Goal: Information Seeking & Learning: Learn about a topic

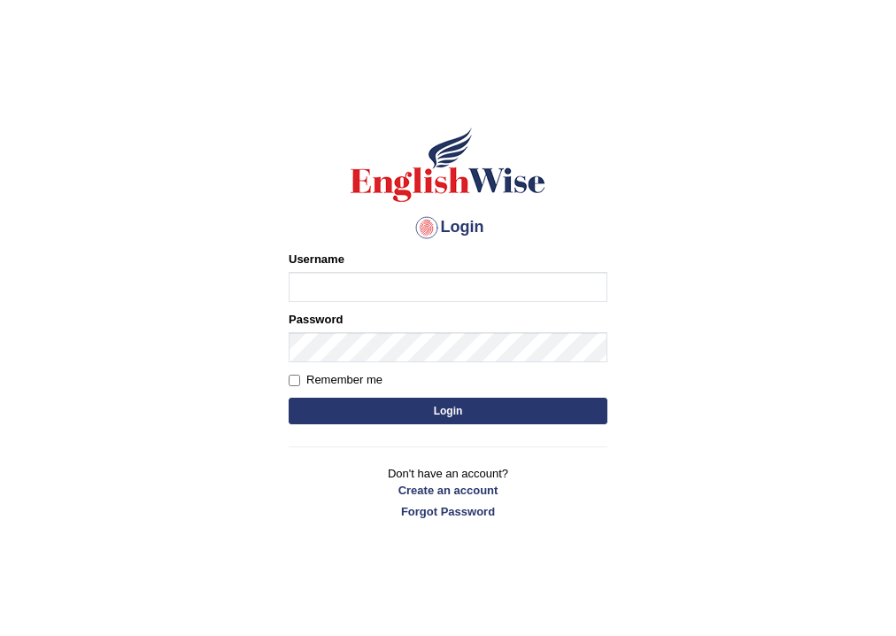
click at [365, 283] on input "Username" at bounding box center [448, 287] width 319 height 30
click at [730, 137] on body "Login Please fix the following errors: Username Password Remember me Login Don'…" at bounding box center [448, 363] width 896 height 636
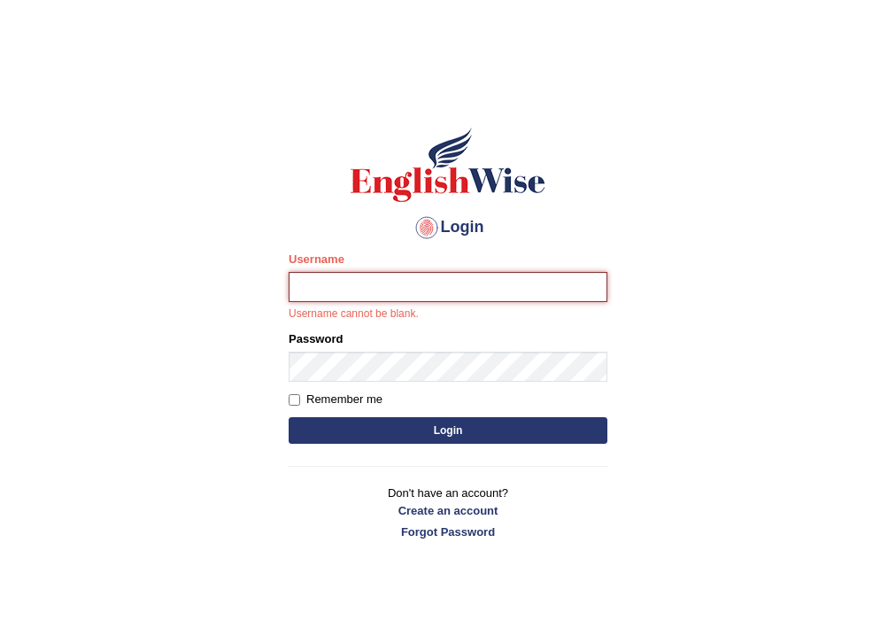
click at [385, 292] on input "Username" at bounding box center [448, 287] width 319 height 30
type input "tarekjazaa"
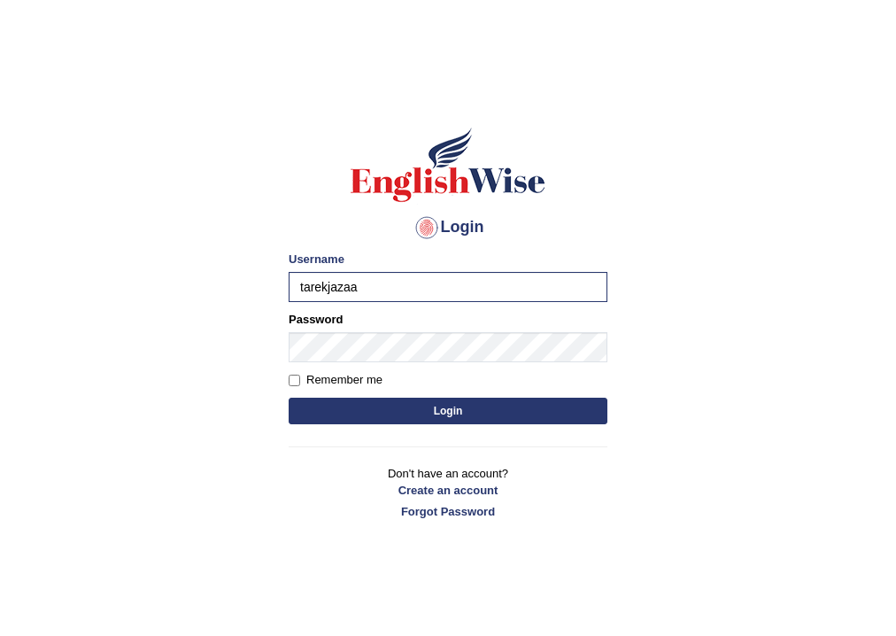
click at [398, 410] on button "Login" at bounding box center [448, 411] width 319 height 27
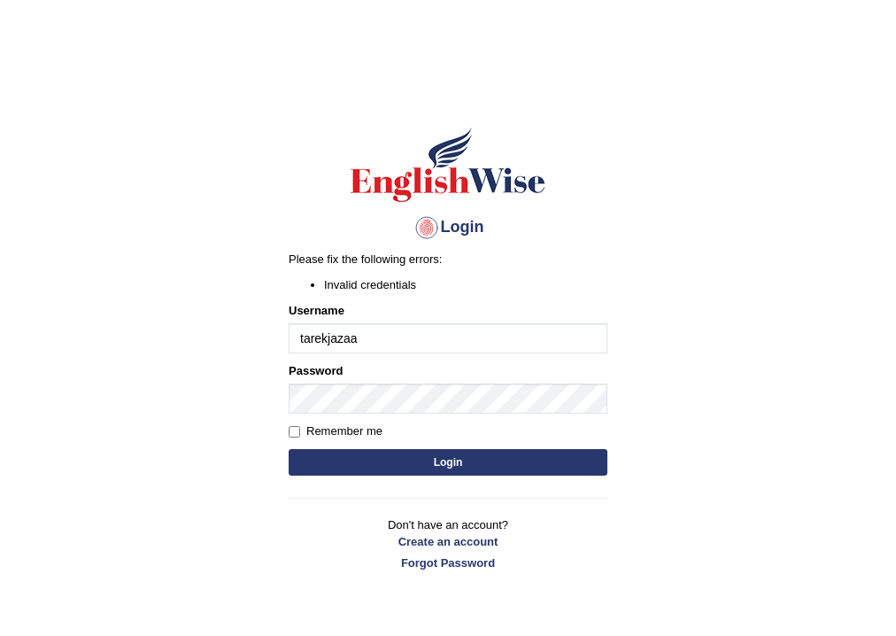
click at [383, 336] on input "tarekjazaa" at bounding box center [448, 338] width 319 height 30
click at [442, 539] on link "Create an account" at bounding box center [448, 541] width 319 height 17
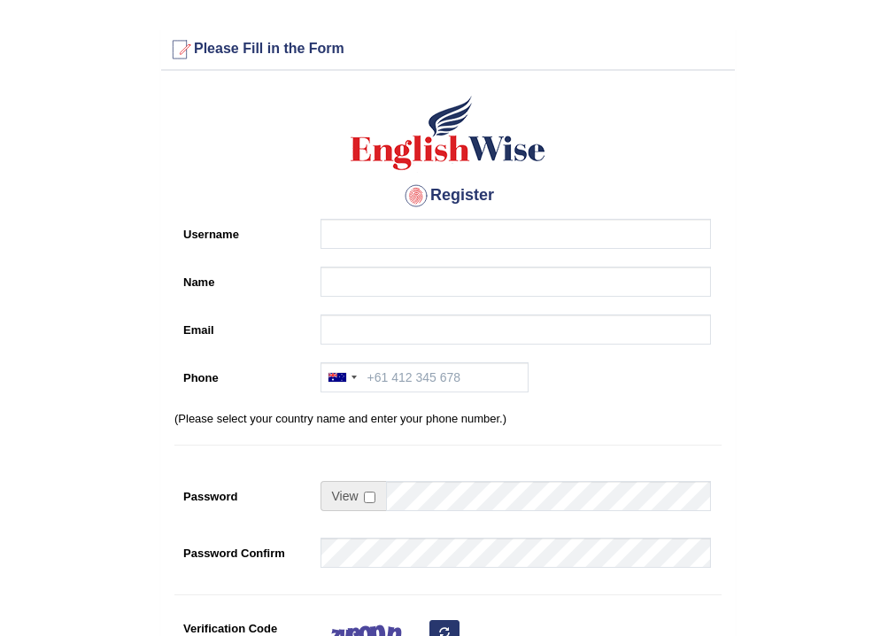
click at [480, 212] on div "Register Username Name Email Phone [GEOGRAPHIC_DATA] +61 [GEOGRAPHIC_DATA] ([GE…" at bounding box center [448, 449] width 574 height 739
click at [480, 240] on input "Username" at bounding box center [516, 234] width 390 height 30
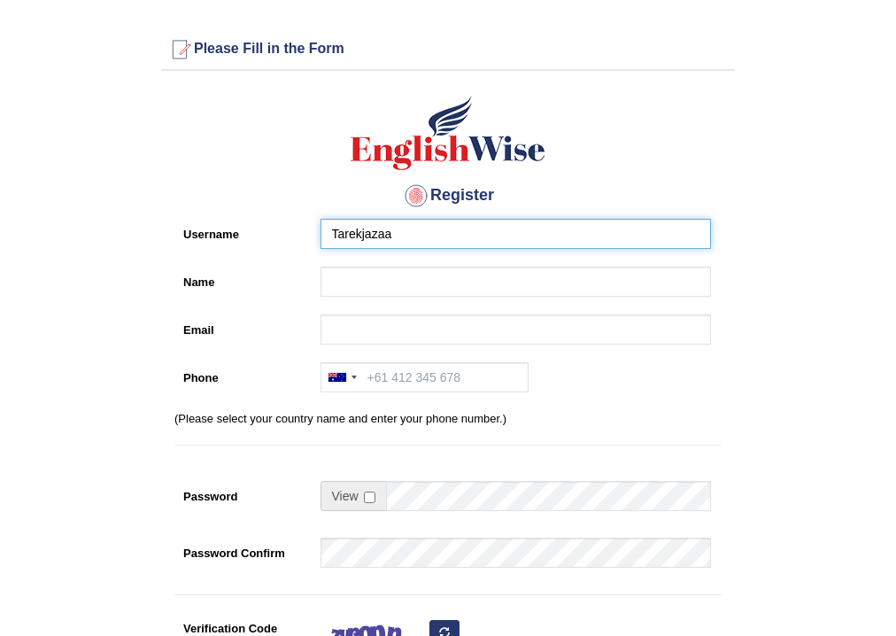
type input "Tarekjazaa"
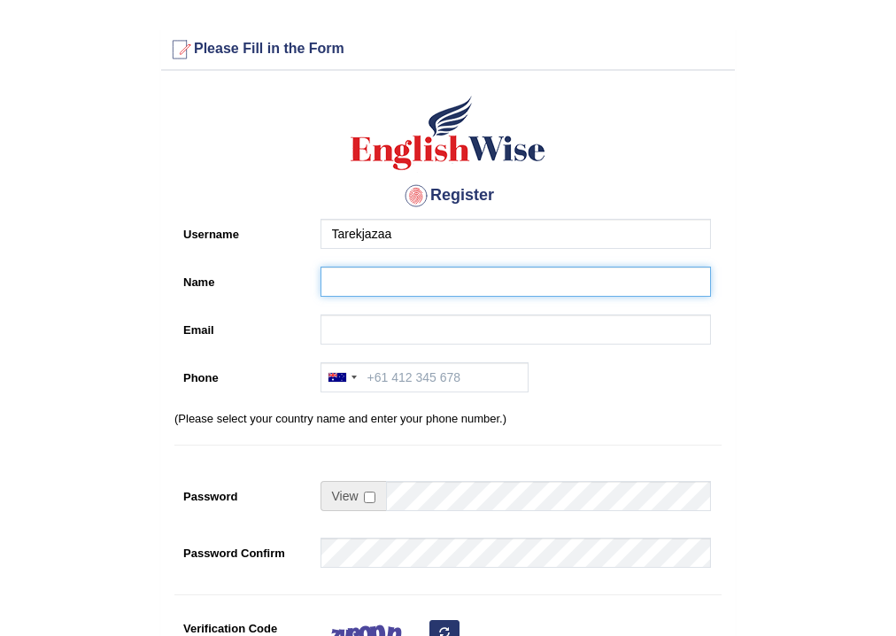
click at [438, 276] on input "Name" at bounding box center [516, 282] width 390 height 30
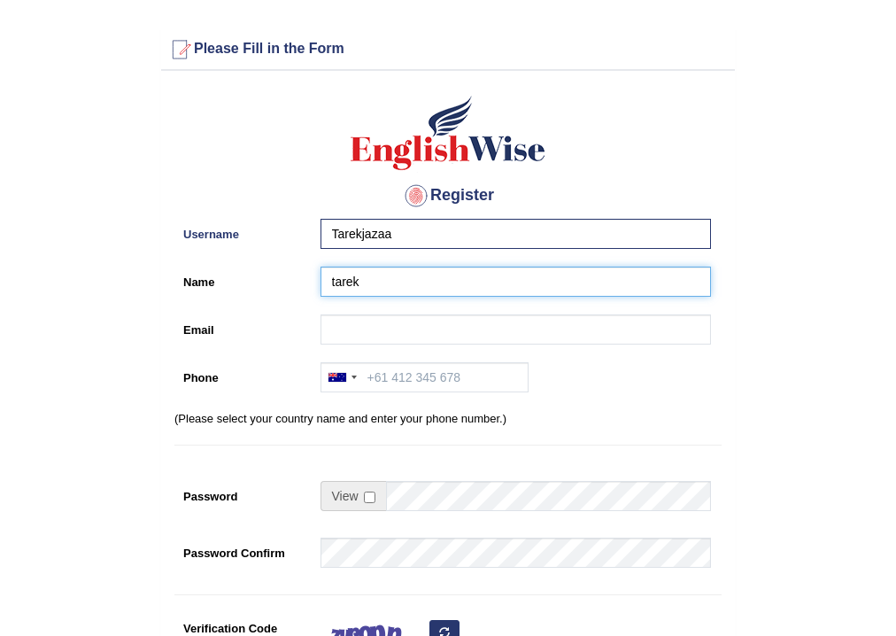
type input "tarek"
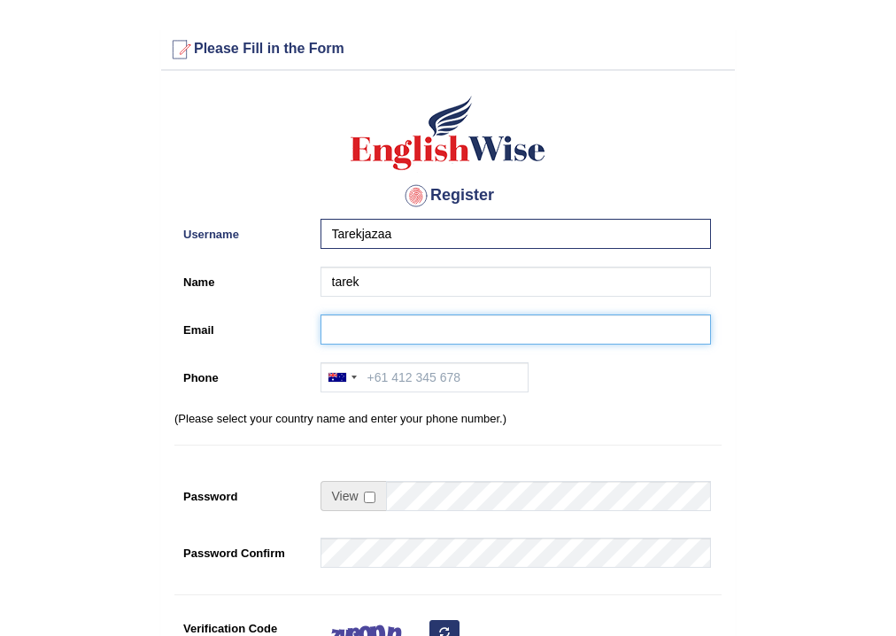
click at [424, 327] on input "Email" at bounding box center [516, 329] width 390 height 30
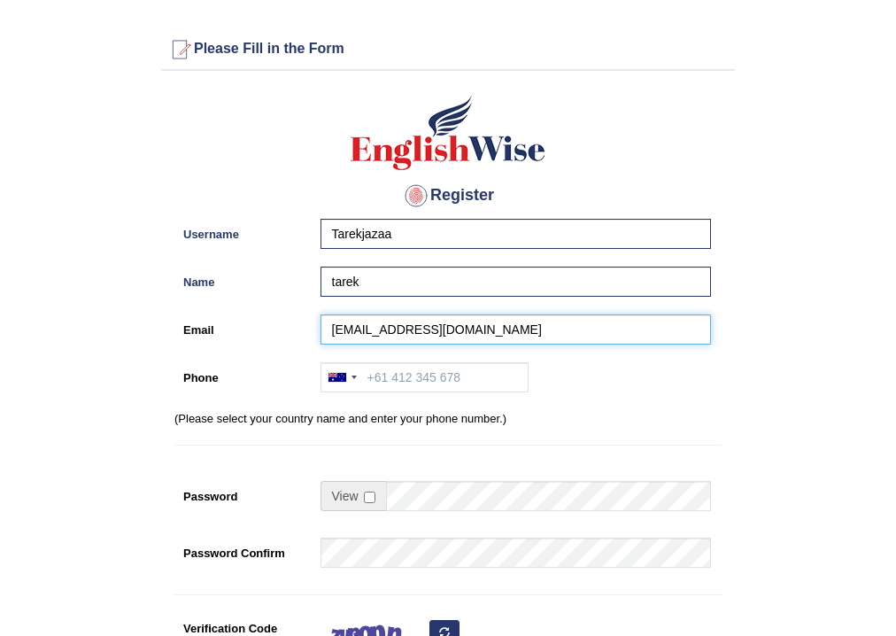
type input "tarekjazea@gmail.com"
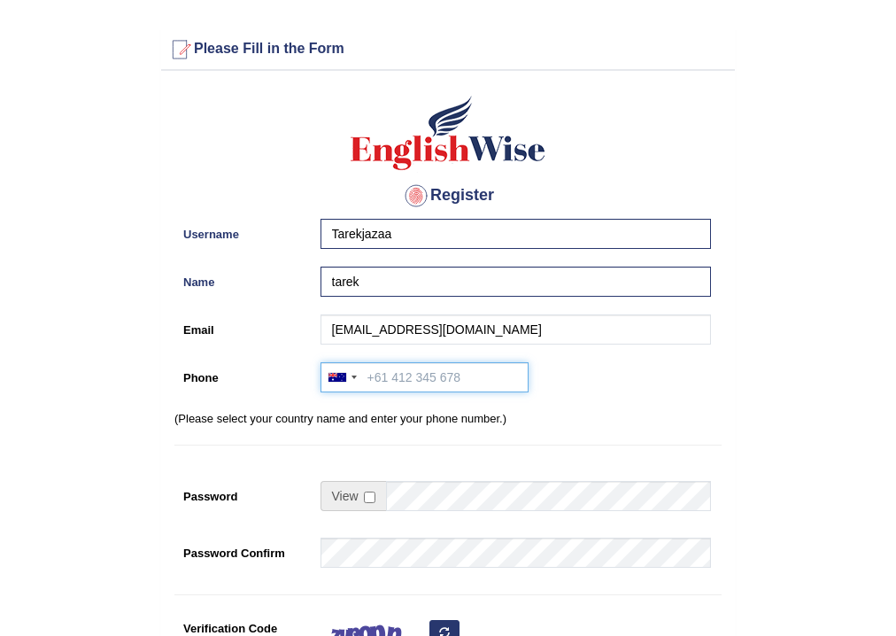
click at [421, 368] on input "Phone" at bounding box center [425, 377] width 208 height 30
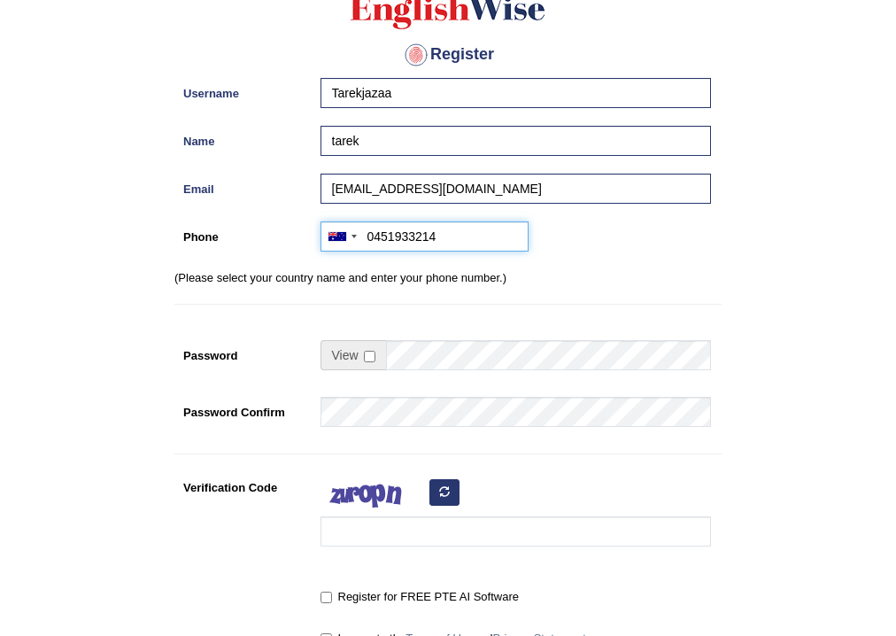
scroll to position [142, 0]
type input "0451933214"
click at [368, 354] on input "checkbox" at bounding box center [370, 356] width 12 height 12
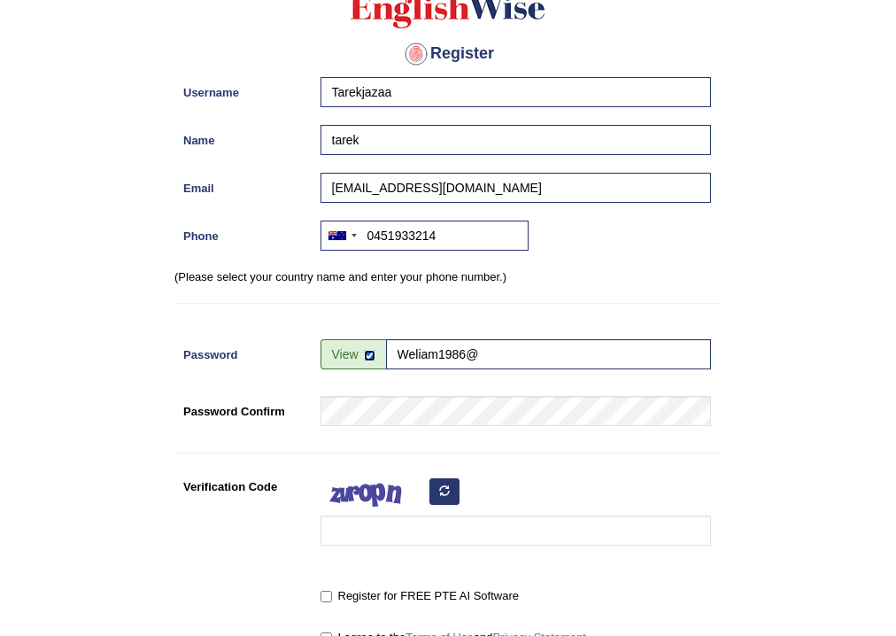
click at [368, 354] on input "checkbox" at bounding box center [370, 356] width 12 height 12
checkbox input "false"
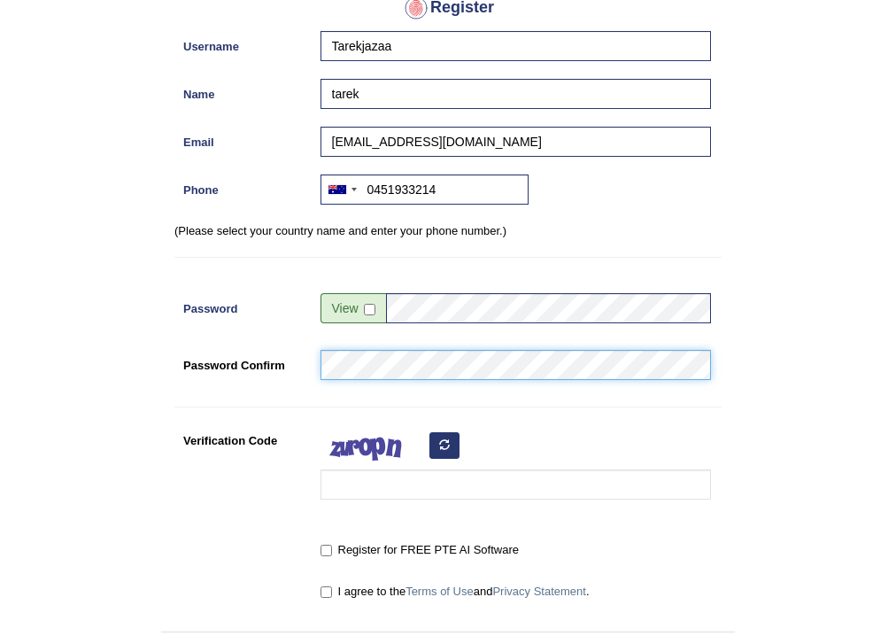
scroll to position [213, 0]
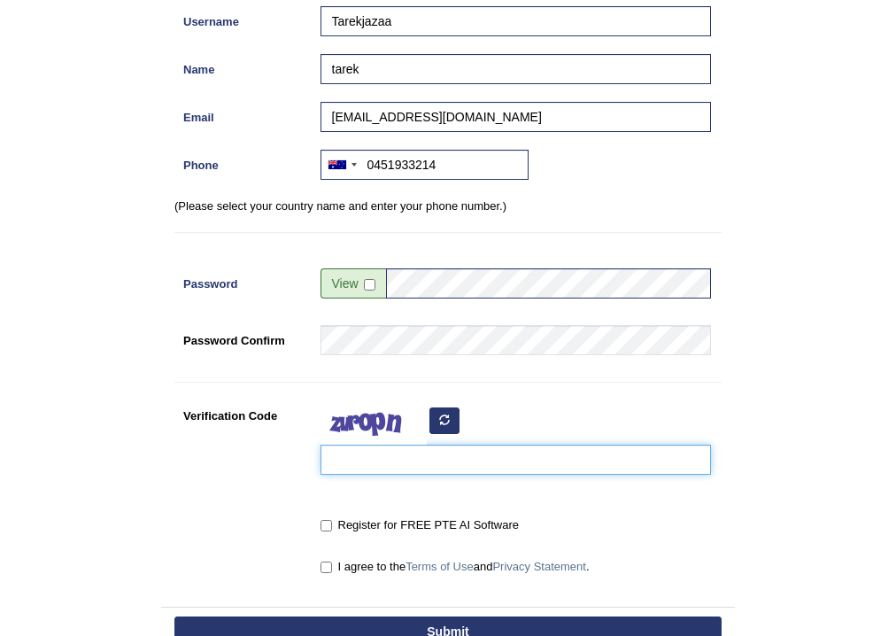
click at [383, 460] on input "Verification Code" at bounding box center [516, 459] width 390 height 30
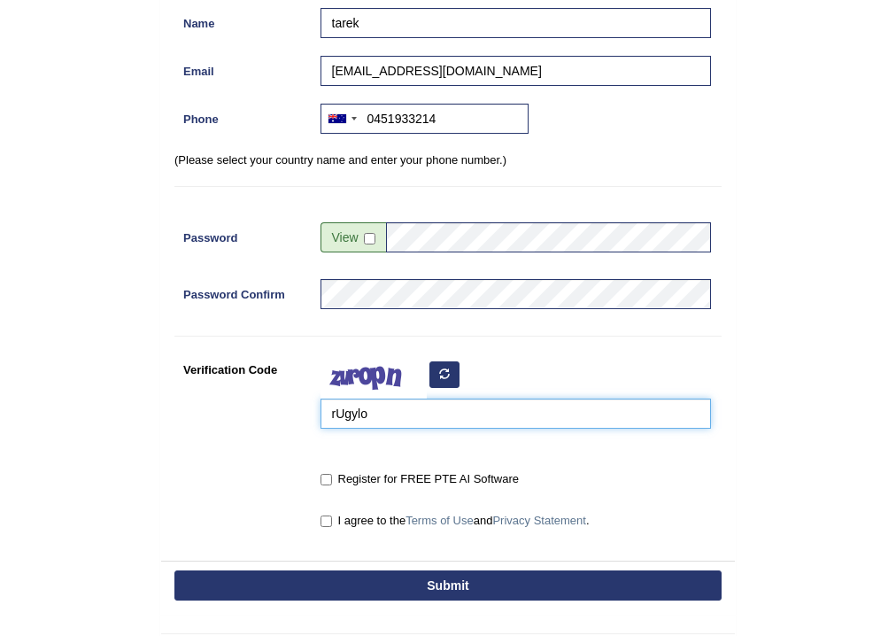
scroll to position [283, 0]
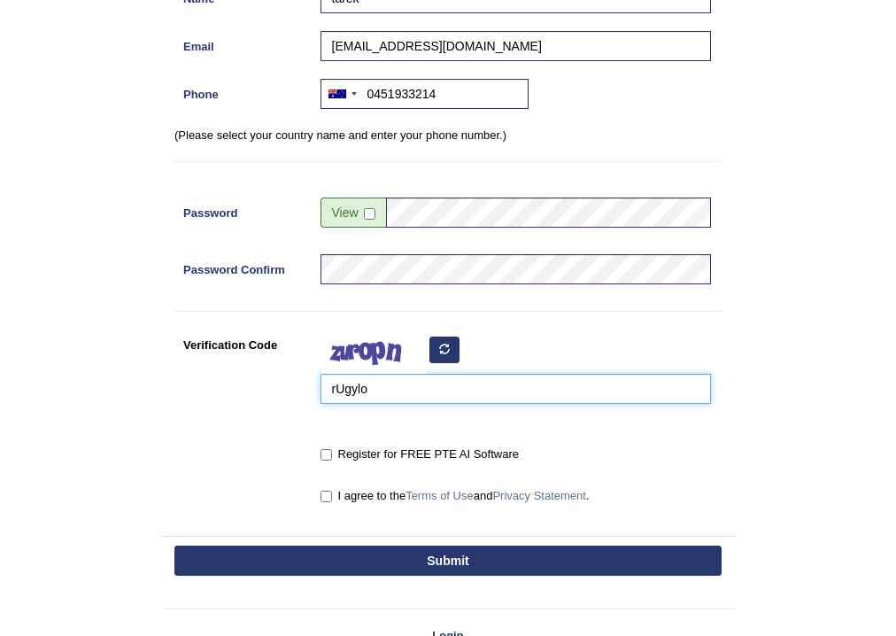
type input "rUgylo"
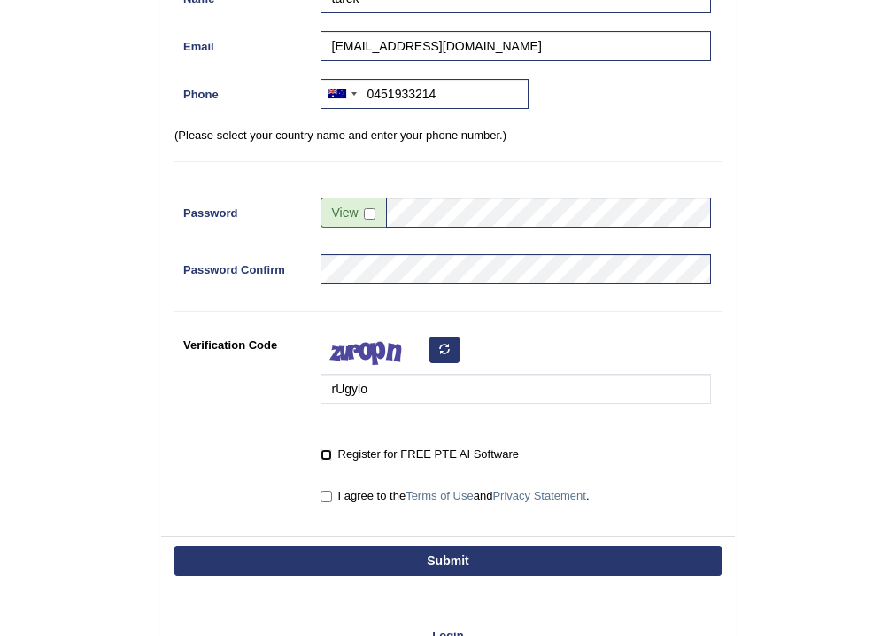
click at [326, 453] on input "Register for FREE PTE AI Software" at bounding box center [327, 455] width 12 height 12
checkbox input "true"
click at [321, 495] on input "I agree to the Terms of Use and Privacy Statement ." at bounding box center [327, 497] width 12 height 12
checkbox input "true"
click at [336, 560] on button "Submit" at bounding box center [447, 560] width 547 height 30
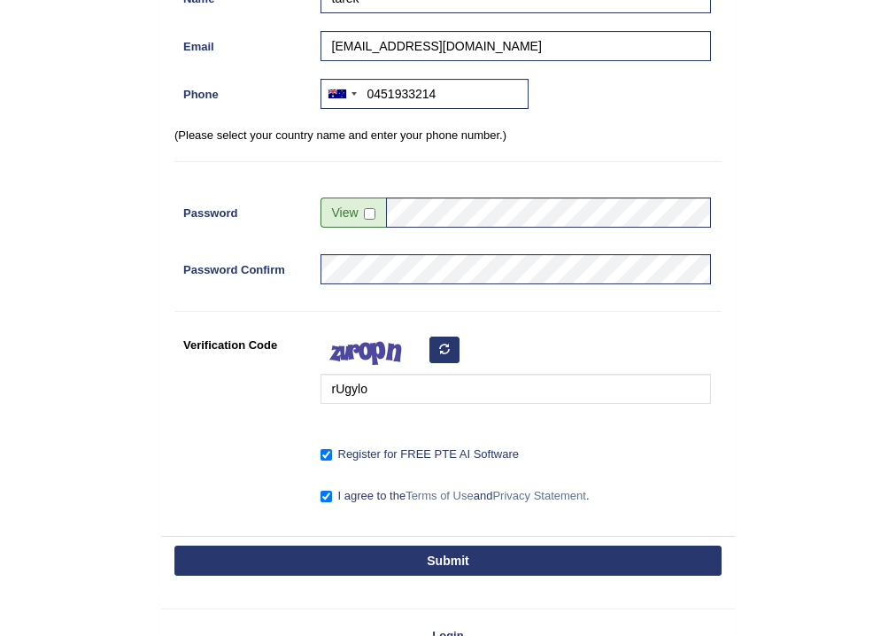
type input "+61451933214"
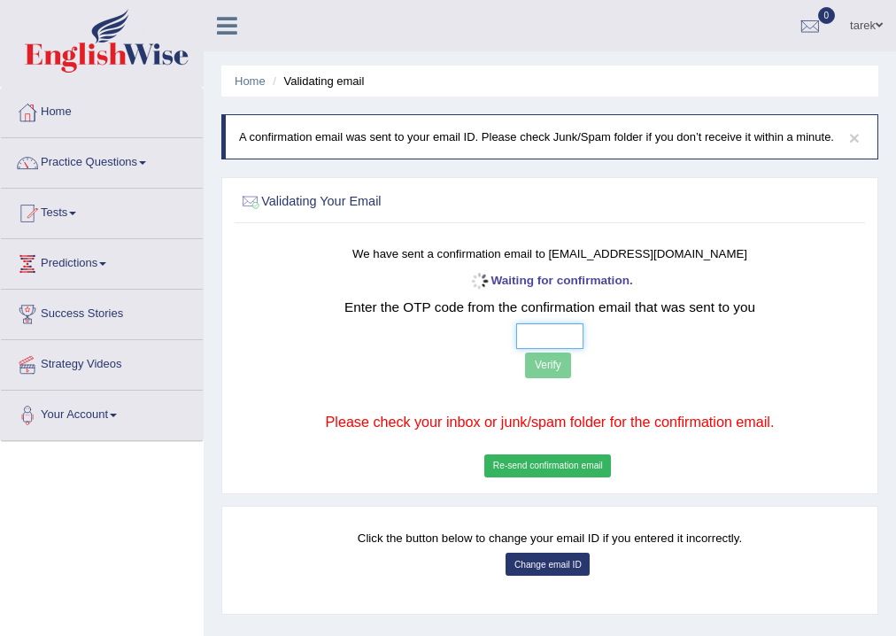
click at [569, 339] on input "text" at bounding box center [550, 336] width 68 height 26
type input "4 5 2 5"
click at [551, 361] on button "Verify" at bounding box center [548, 365] width 46 height 26
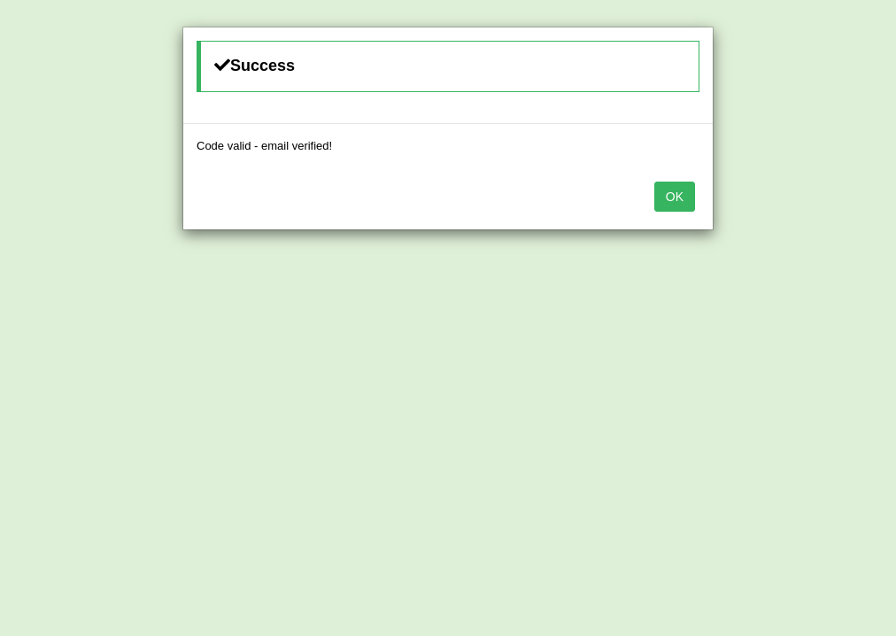
click at [684, 199] on button "OK" at bounding box center [674, 197] width 41 height 30
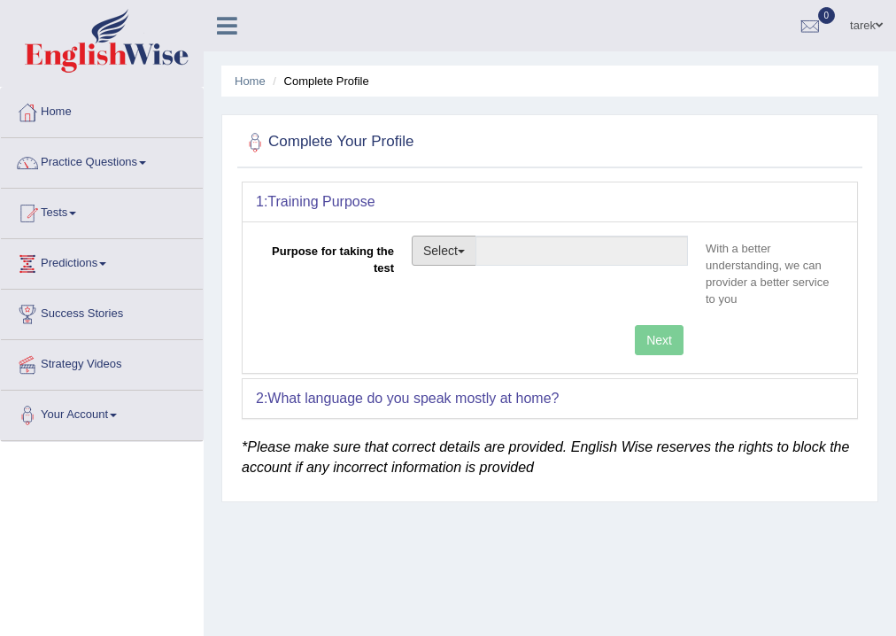
click at [465, 250] on span "button" at bounding box center [461, 252] width 7 height 4
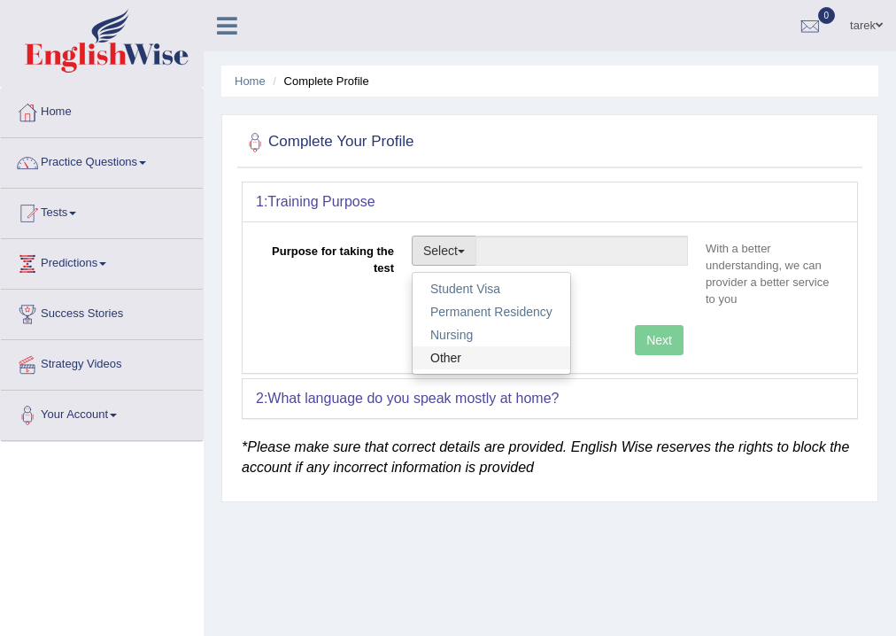
click at [464, 352] on link "Other" at bounding box center [492, 357] width 158 height 23
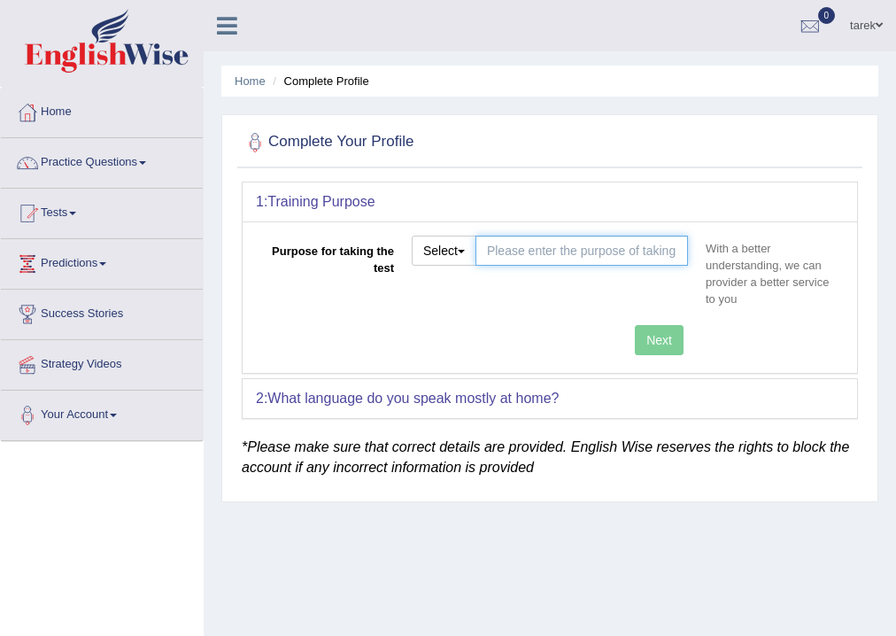
click at [614, 255] on input "Purpose for taking the test" at bounding box center [581, 251] width 213 height 30
type input "APRAH registration"
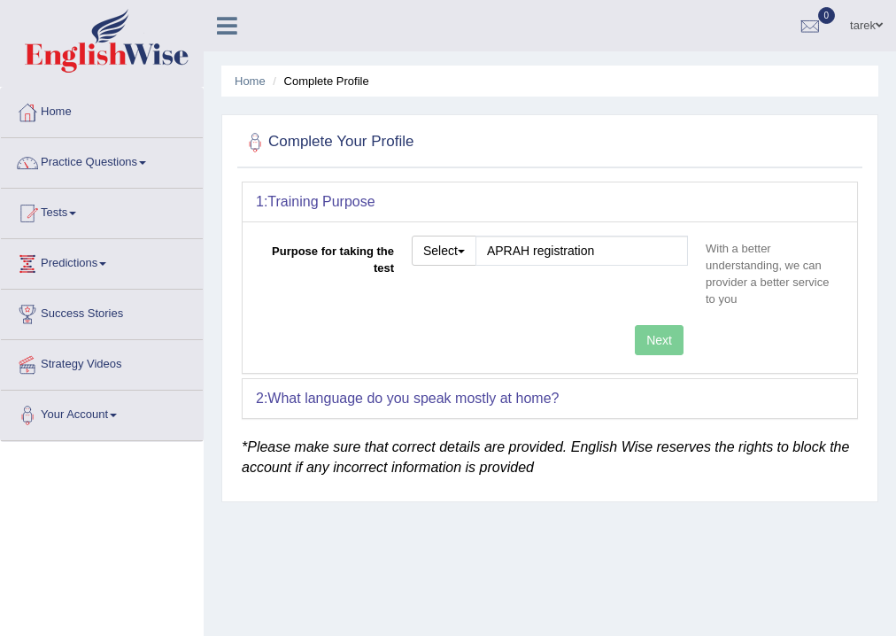
click at [630, 311] on div "Purpose for taking the test Select Student Visa Permanent Residency Nursing Oth…" at bounding box center [550, 276] width 588 height 81
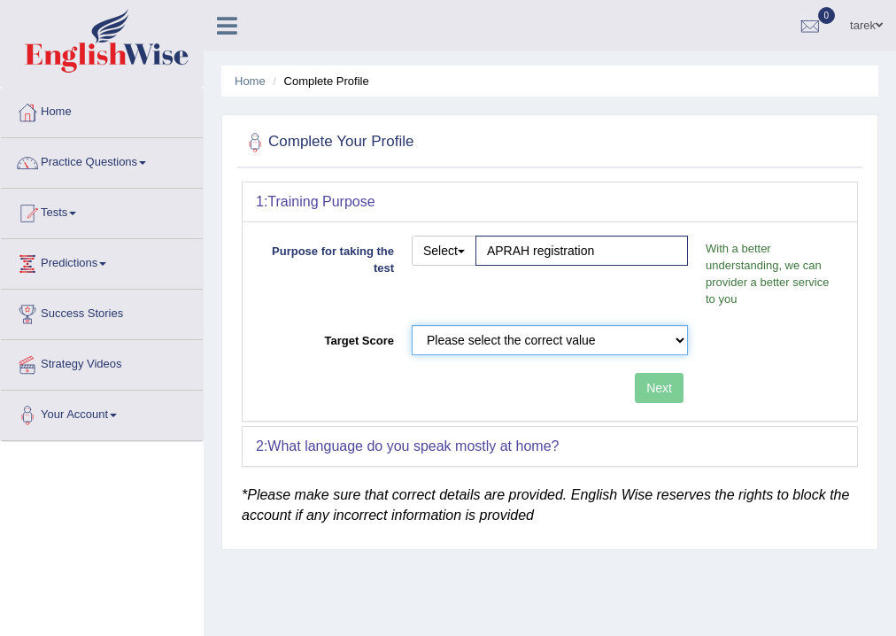
click at [672, 344] on select "Please select the correct value 50 (6 bands) 58 (6.5 bands) 65 (7 bands) 79 (8 …" at bounding box center [550, 340] width 276 height 30
click at [412, 325] on select "Please select the correct value 50 (6 bands) 58 (6.5 bands) 65 (7 bands) 79 (8 …" at bounding box center [550, 340] width 276 height 30
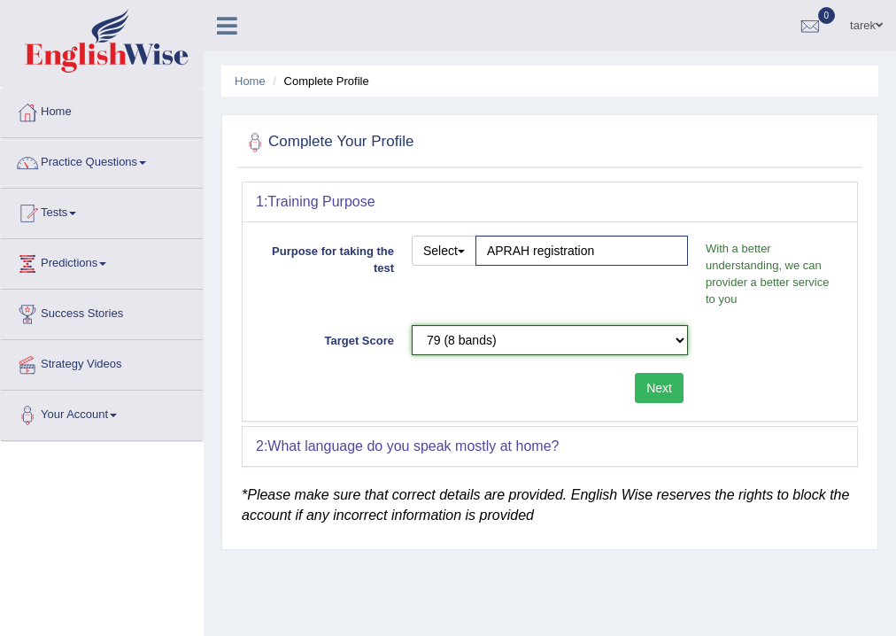
click at [676, 344] on select "Please select the correct value 50 (6 bands) 58 (6.5 bands) 65 (7 bands) 79 (8 …" at bounding box center [550, 340] width 276 height 30
select select "65"
click at [412, 325] on select "Please select the correct value 50 (6 bands) 58 (6.5 bands) 65 (7 bands) 79 (8 …" at bounding box center [550, 340] width 276 height 30
click at [638, 383] on button "Next" at bounding box center [659, 388] width 49 height 30
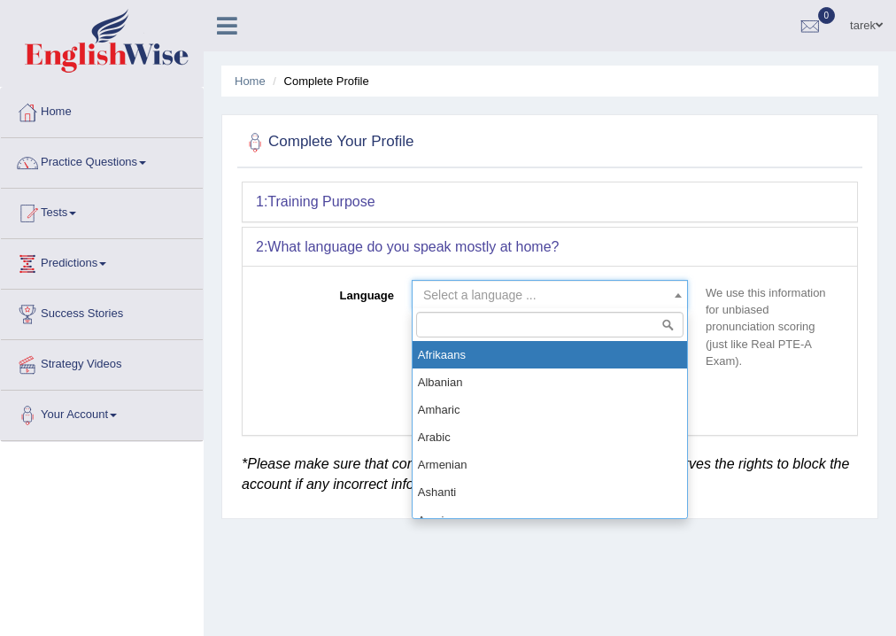
click at [611, 296] on span "Select a language ..." at bounding box center [544, 295] width 243 height 18
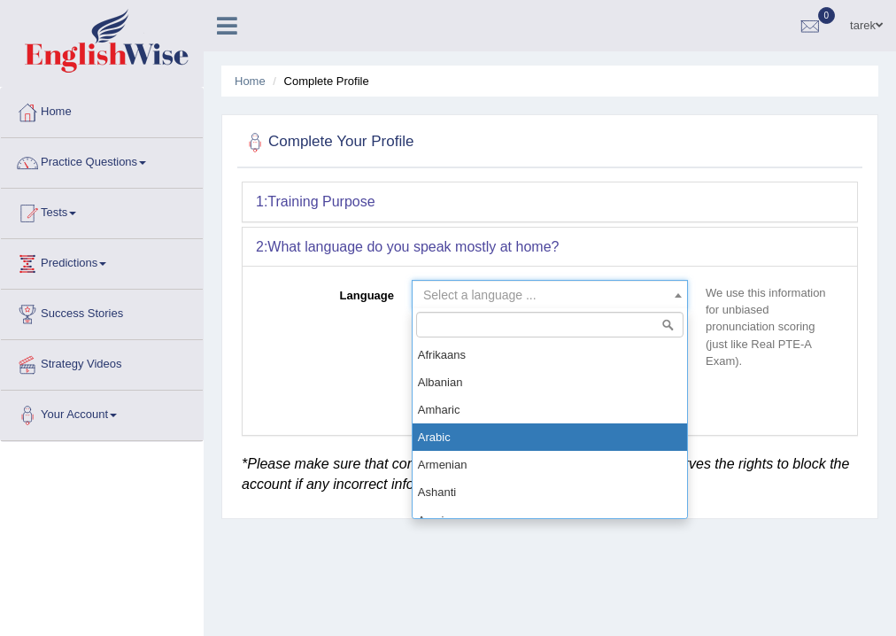
select select "Arabic"
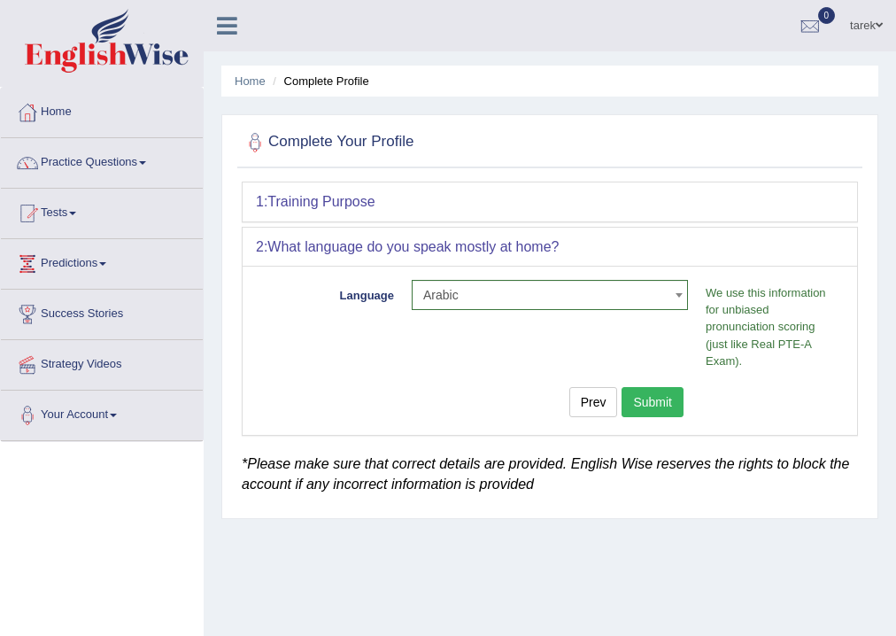
click at [655, 404] on button "Submit" at bounding box center [653, 402] width 62 height 30
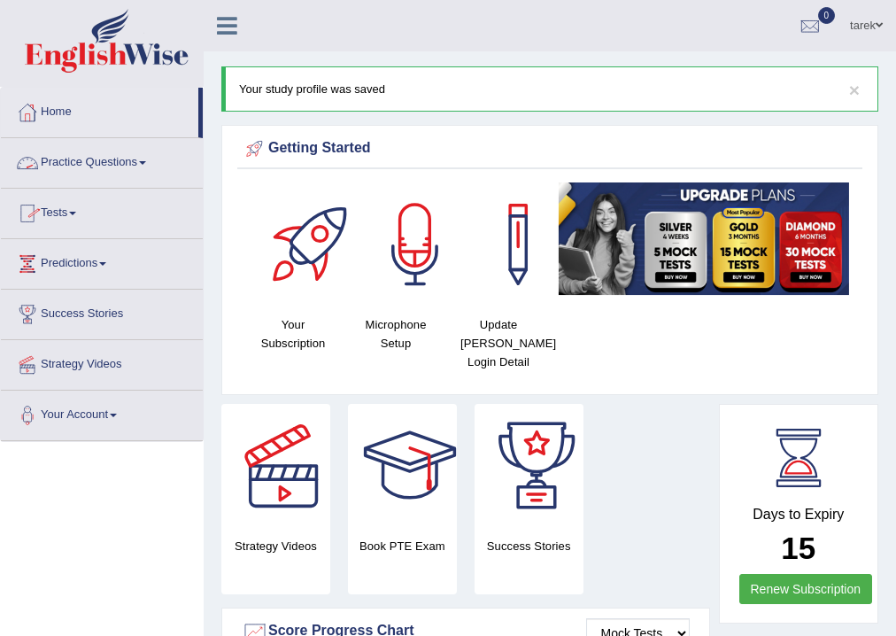
click at [64, 117] on link "Home" at bounding box center [99, 110] width 197 height 44
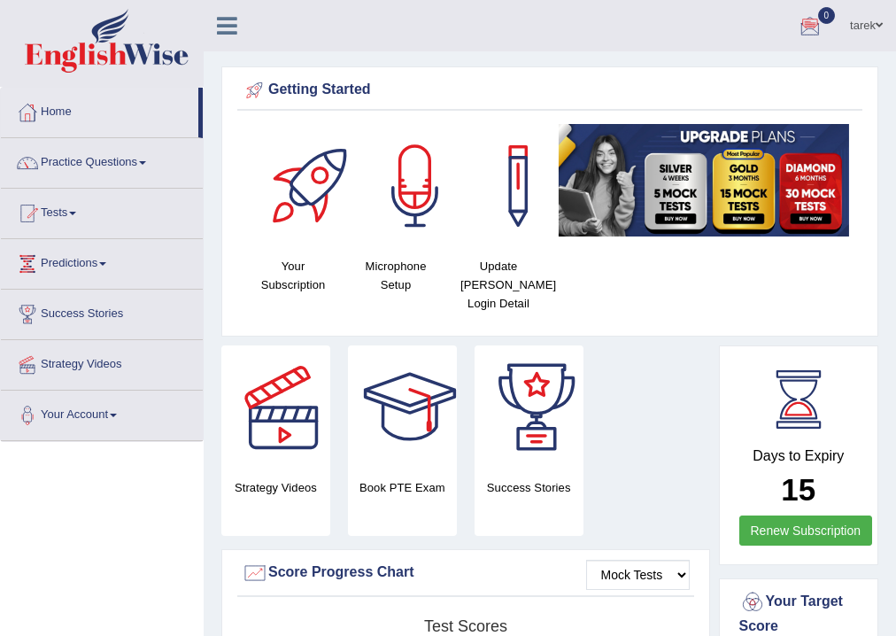
click at [877, 32] on link "tarek" at bounding box center [866, 23] width 59 height 46
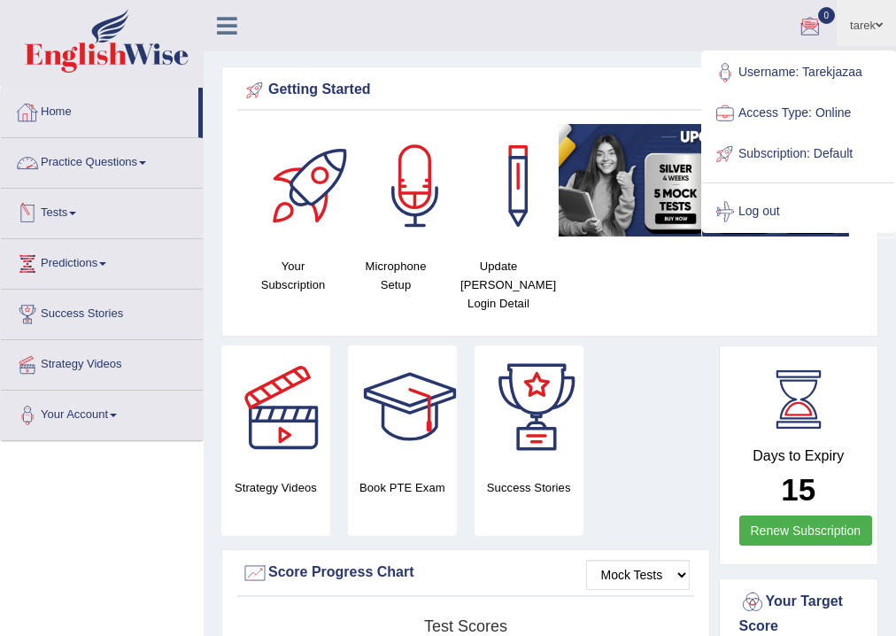
click at [143, 167] on link "Practice Questions" at bounding box center [102, 160] width 202 height 44
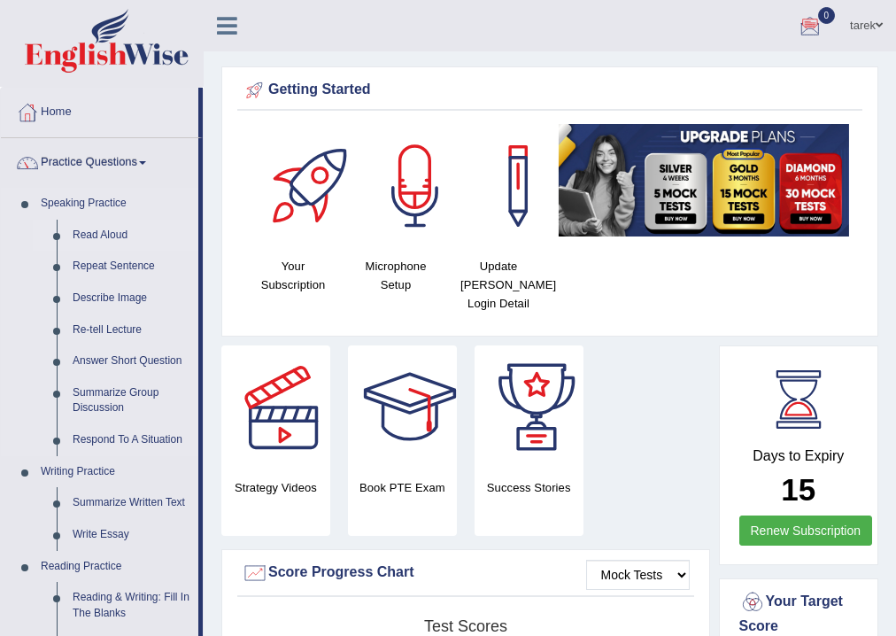
click at [129, 232] on link "Read Aloud" at bounding box center [132, 236] width 134 height 32
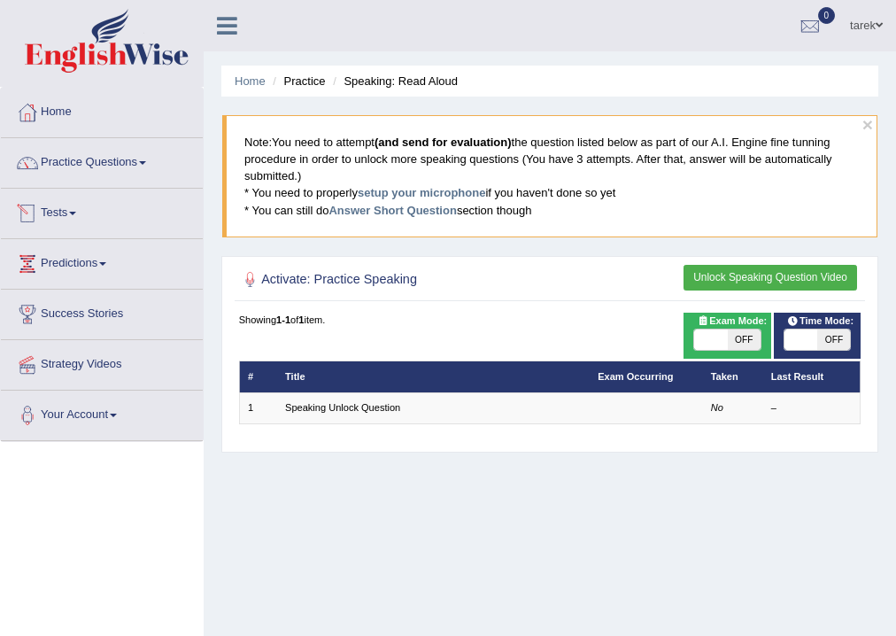
click at [763, 273] on button "Unlock Speaking Question Video" at bounding box center [771, 278] width 174 height 26
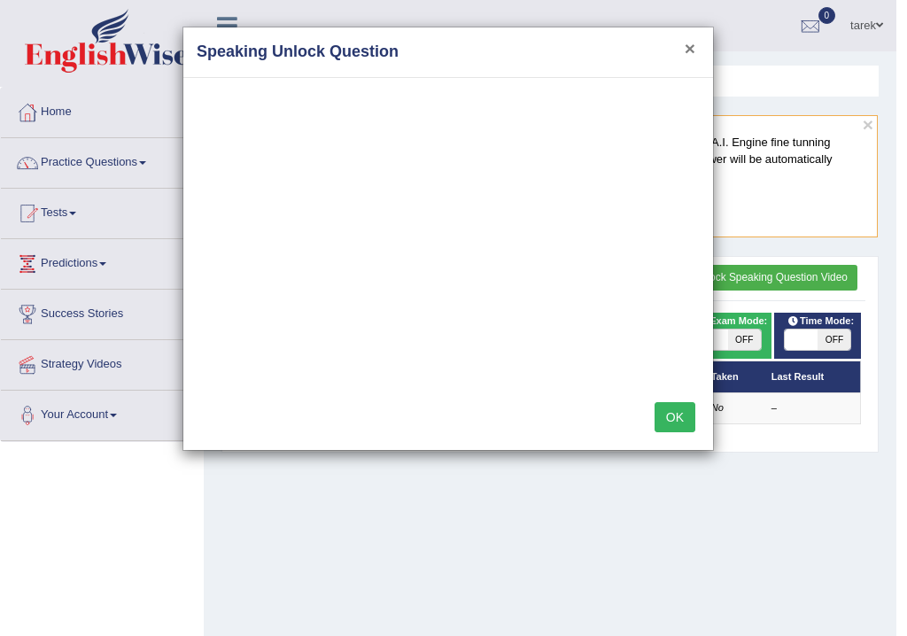
click at [692, 47] on button "×" at bounding box center [689, 48] width 11 height 19
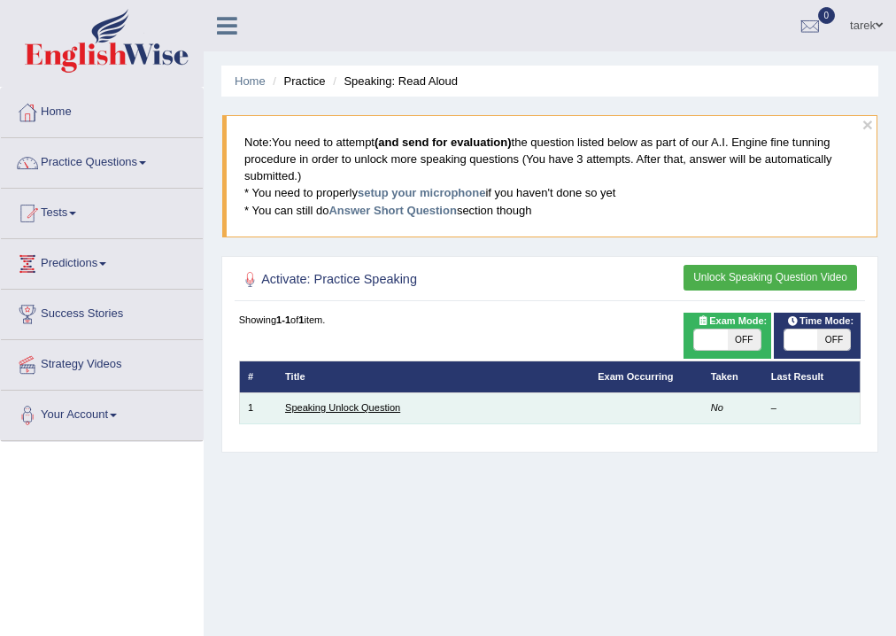
click at [334, 407] on link "Speaking Unlock Question" at bounding box center [342, 407] width 115 height 11
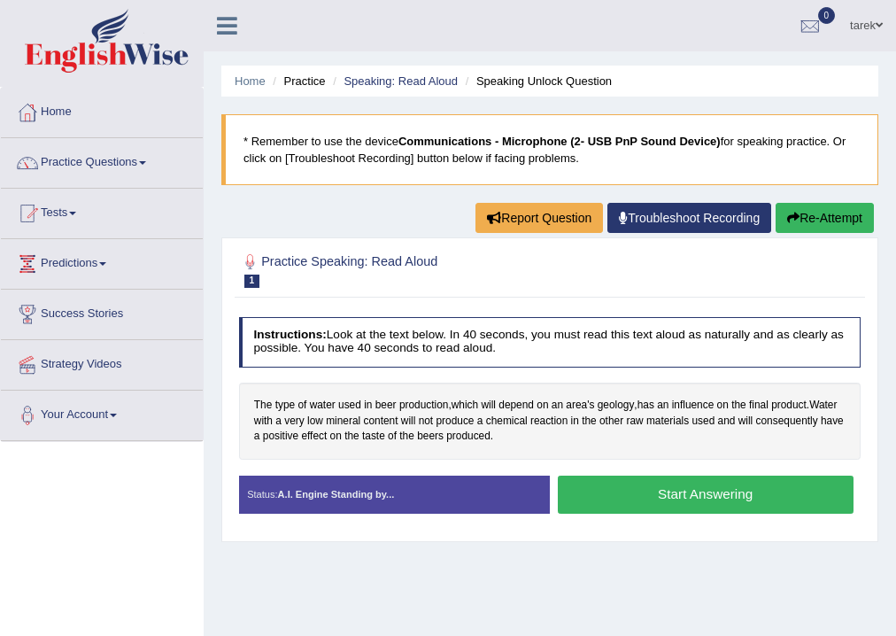
click at [660, 505] on button "Start Answering" at bounding box center [706, 494] width 296 height 38
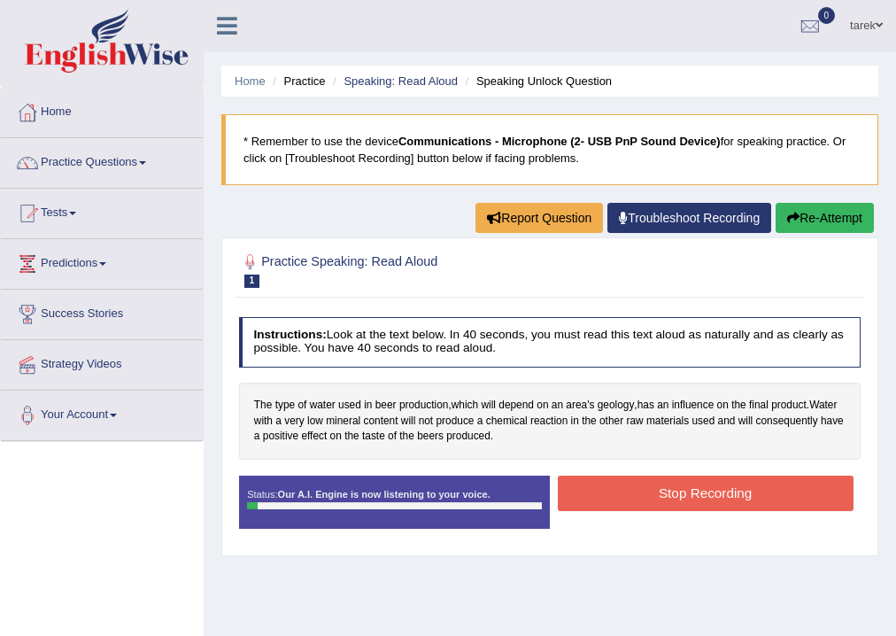
click at [659, 492] on button "Stop Recording" at bounding box center [706, 492] width 296 height 35
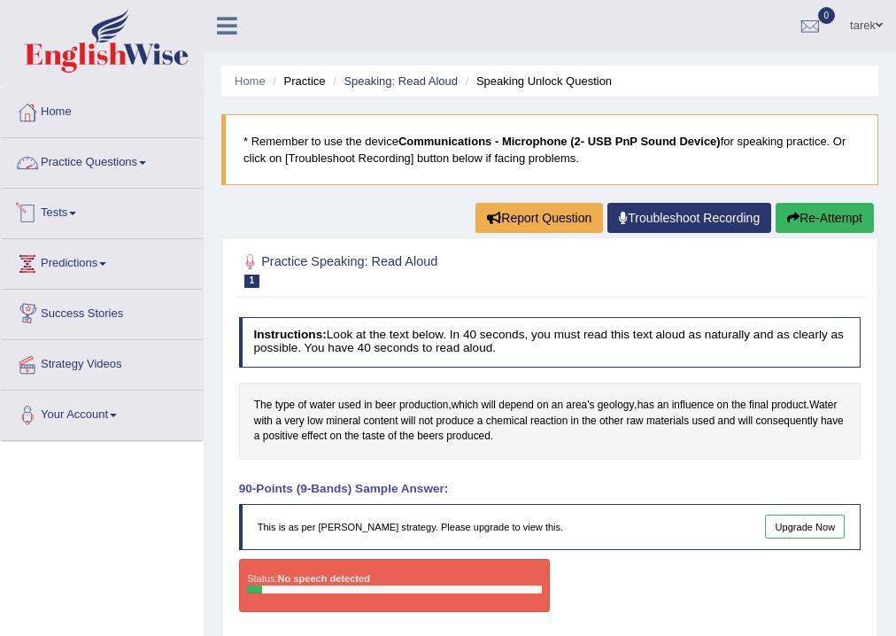
click at [101, 156] on link "Practice Questions" at bounding box center [102, 160] width 202 height 44
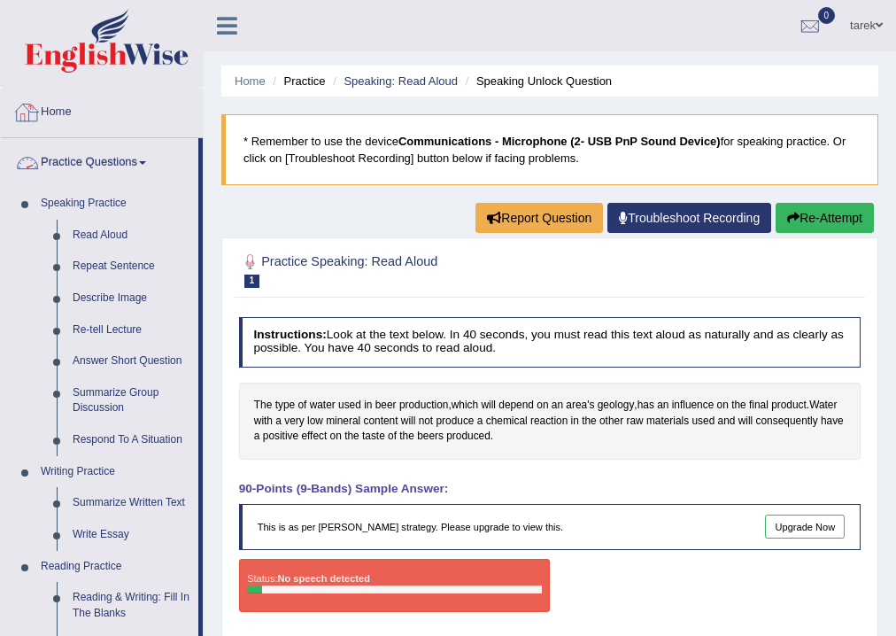
click at [71, 120] on link "Home" at bounding box center [102, 110] width 202 height 44
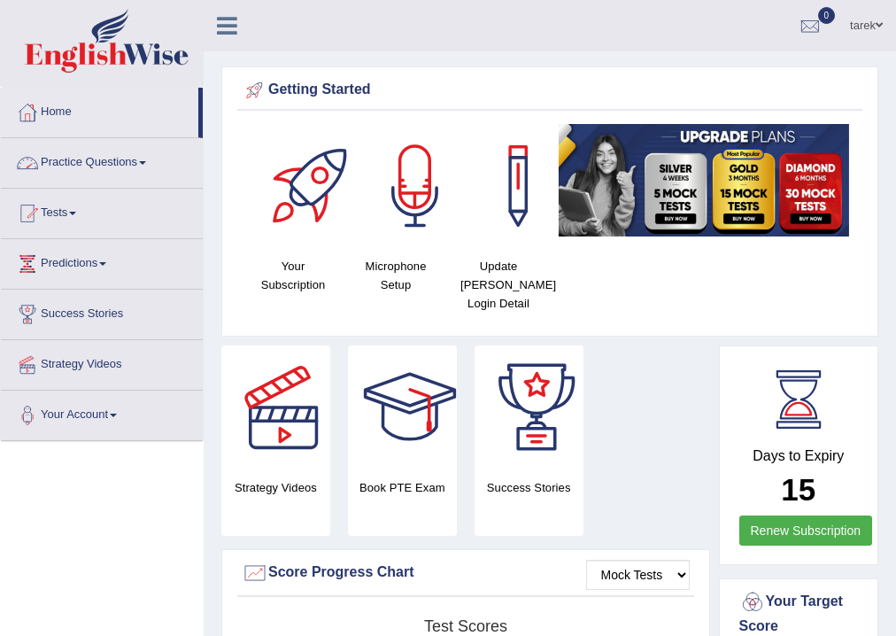
click at [142, 163] on link "Practice Questions" at bounding box center [102, 160] width 202 height 44
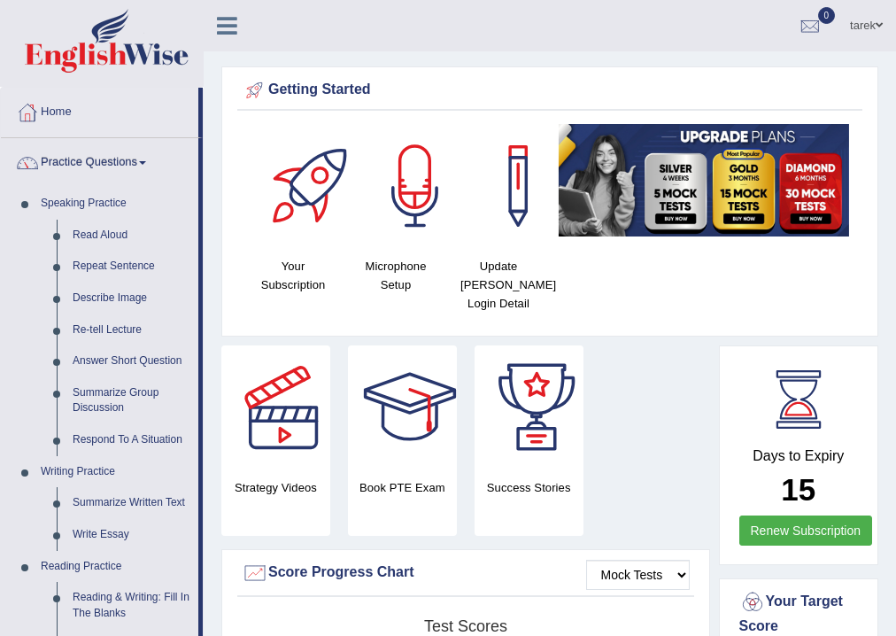
click at [142, 163] on link "Practice Questions" at bounding box center [99, 160] width 197 height 44
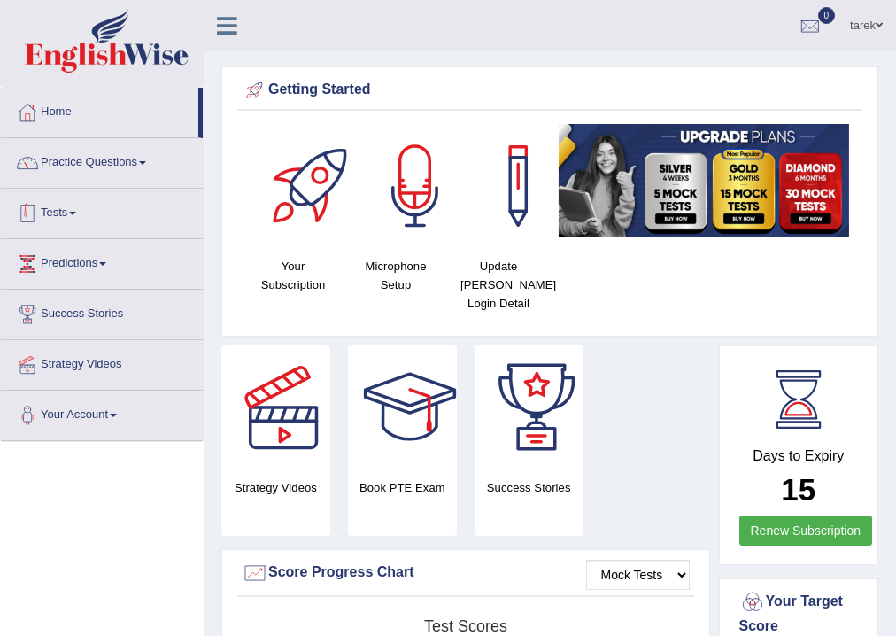
click at [75, 216] on link "Tests" at bounding box center [102, 211] width 202 height 44
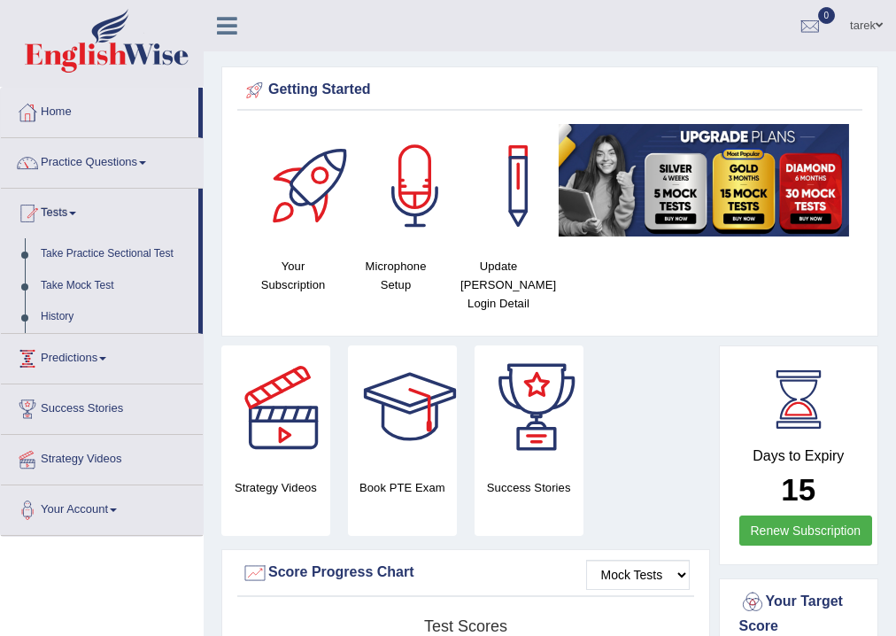
click at [99, 363] on link "Predictions" at bounding box center [102, 356] width 202 height 44
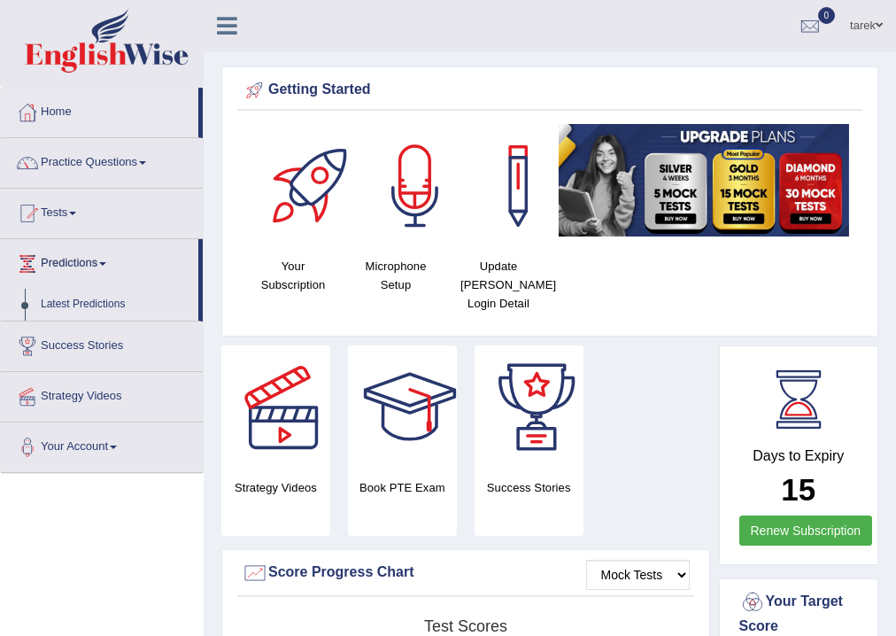
click at [125, 344] on link "Success Stories" at bounding box center [102, 343] width 202 height 44
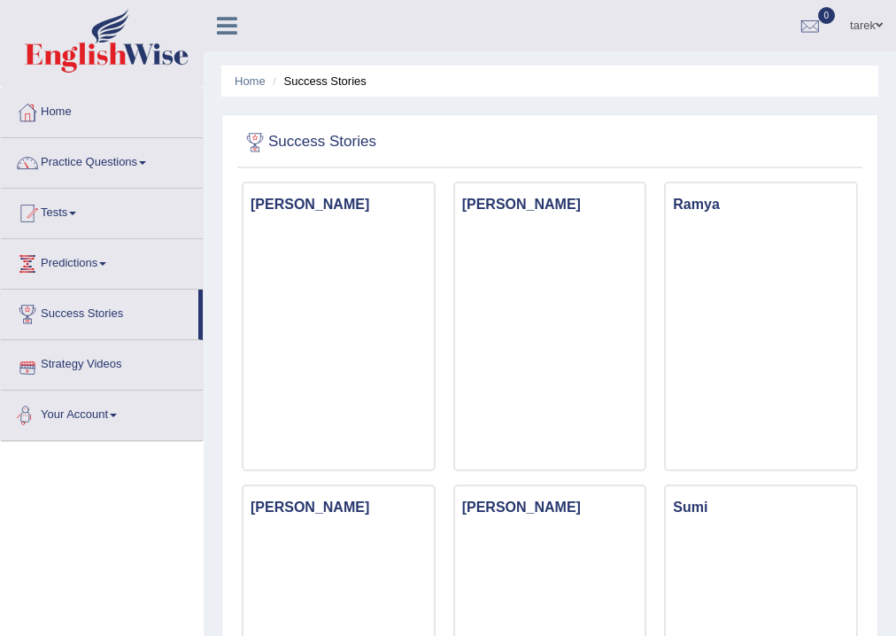
click at [108, 415] on link "Your Account" at bounding box center [102, 412] width 202 height 44
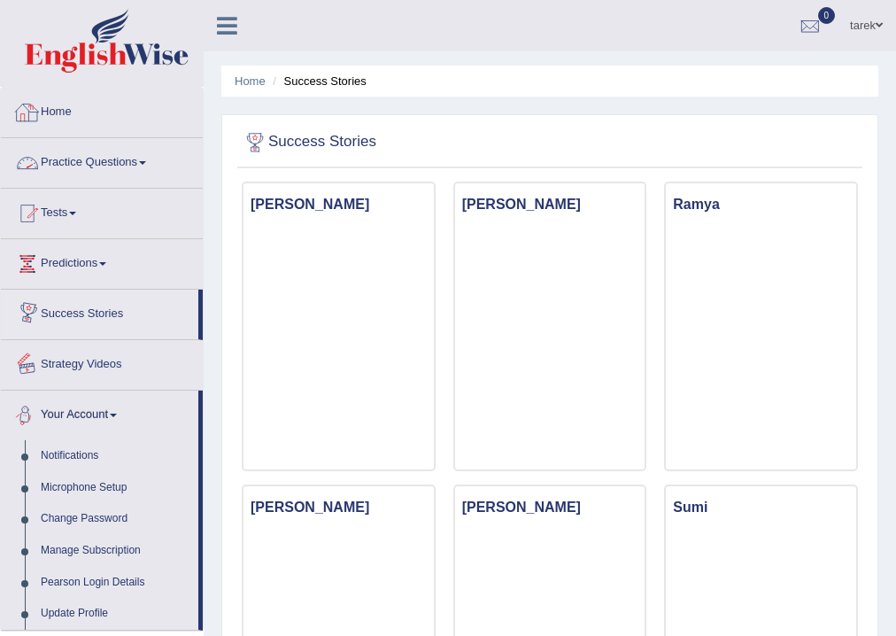
click at [46, 108] on link "Home" at bounding box center [102, 110] width 202 height 44
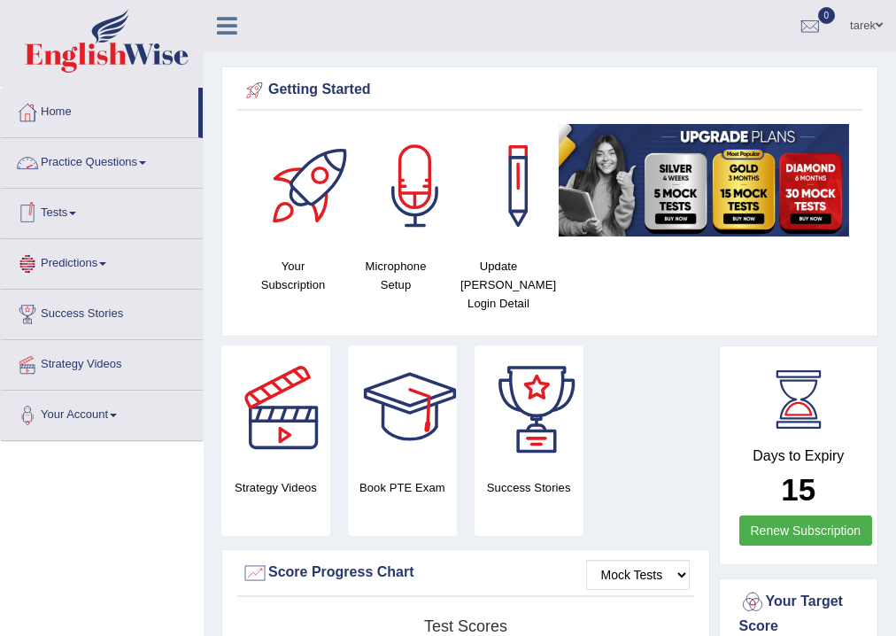
click at [143, 163] on link "Practice Questions" at bounding box center [102, 160] width 202 height 44
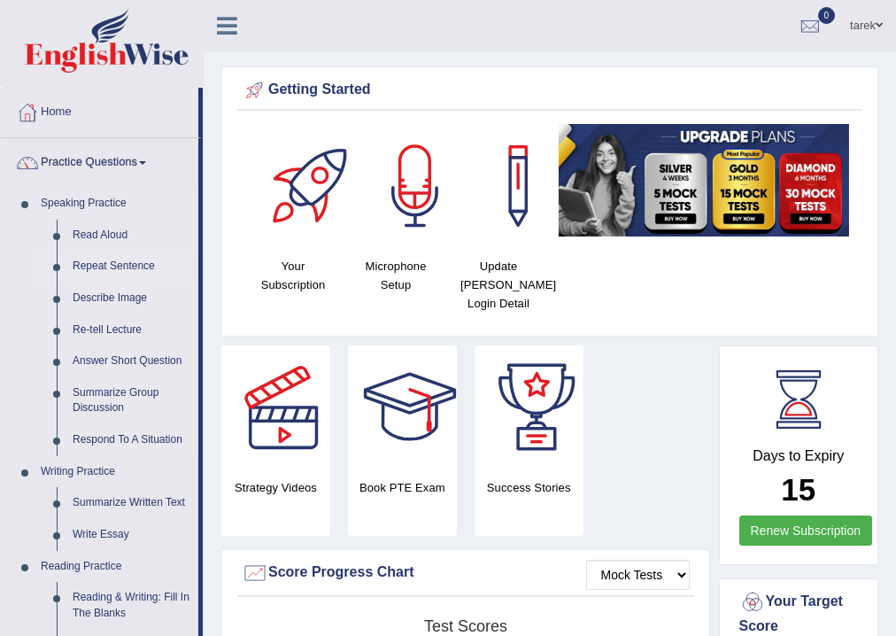
click at [124, 269] on link "Repeat Sentence" at bounding box center [132, 267] width 134 height 32
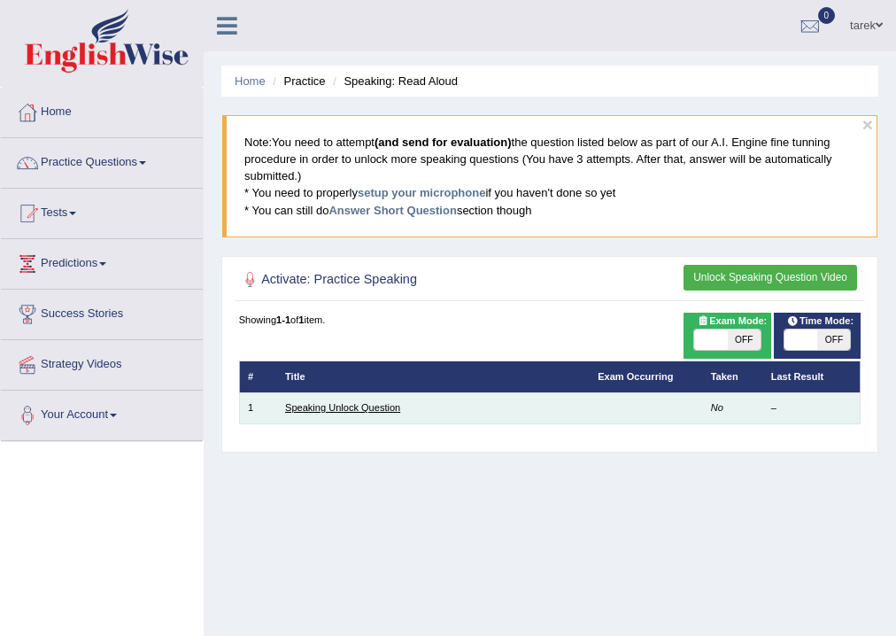
click at [385, 407] on link "Speaking Unlock Question" at bounding box center [342, 407] width 115 height 11
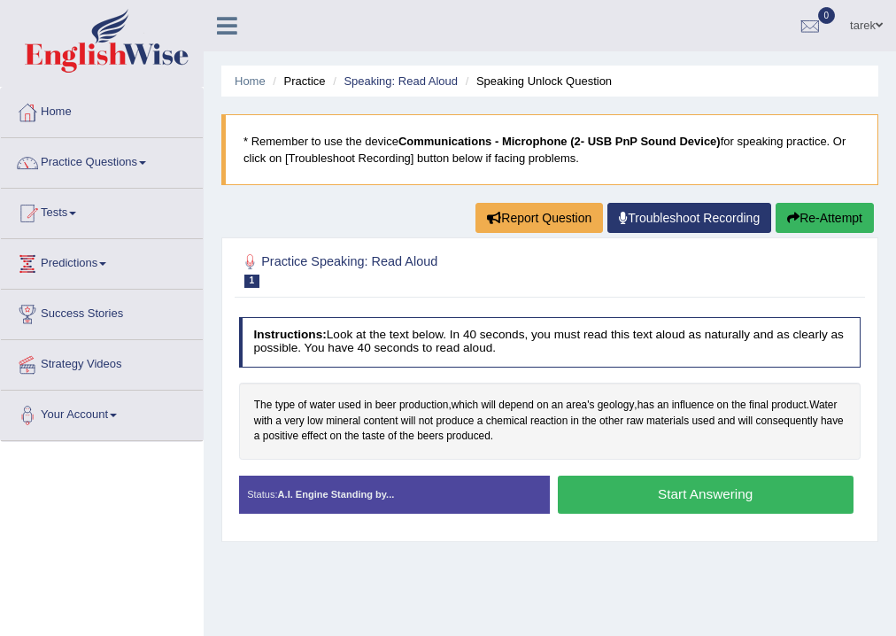
click at [136, 170] on link "Practice Questions" at bounding box center [102, 160] width 202 height 44
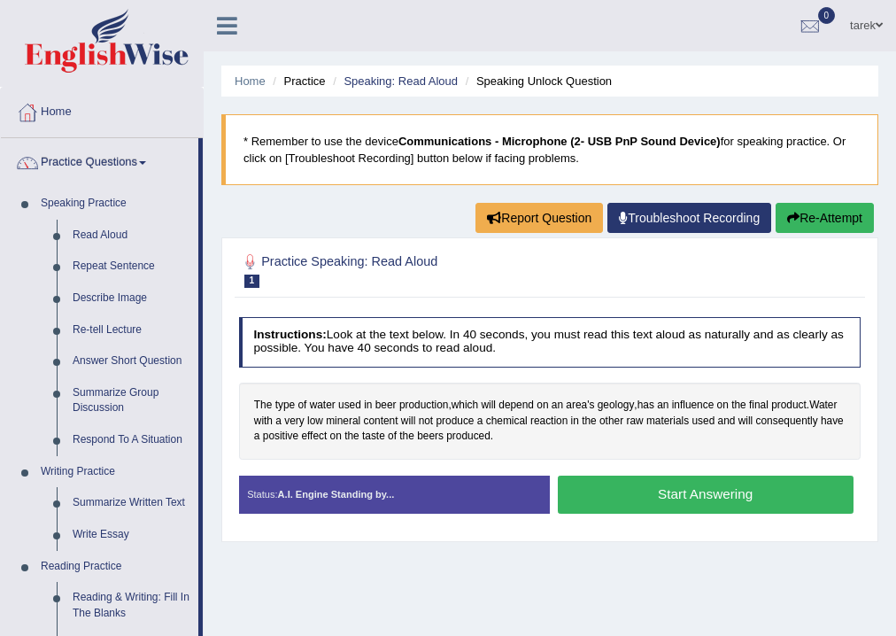
click at [135, 170] on link "Practice Questions" at bounding box center [99, 160] width 197 height 44
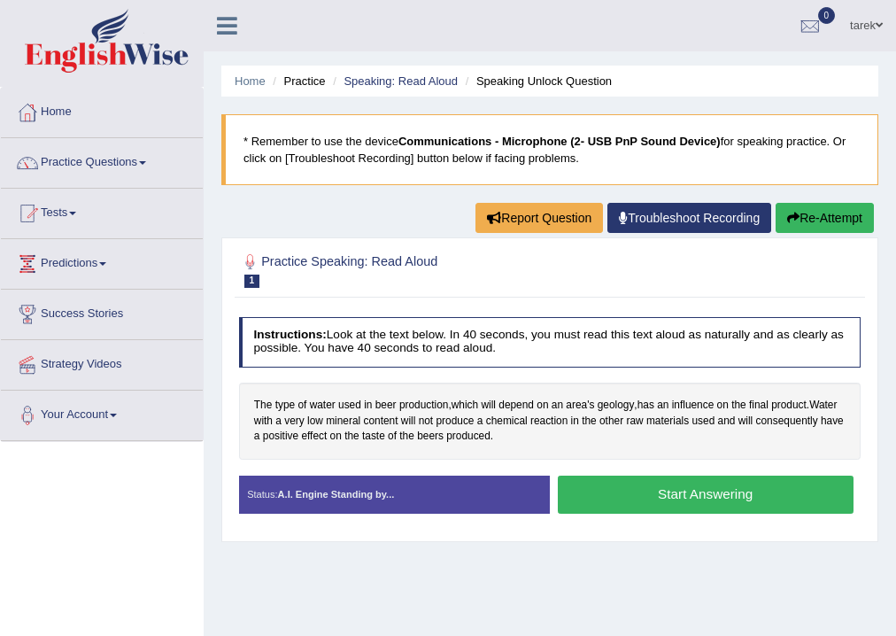
click at [135, 170] on link "Practice Questions" at bounding box center [102, 160] width 202 height 44
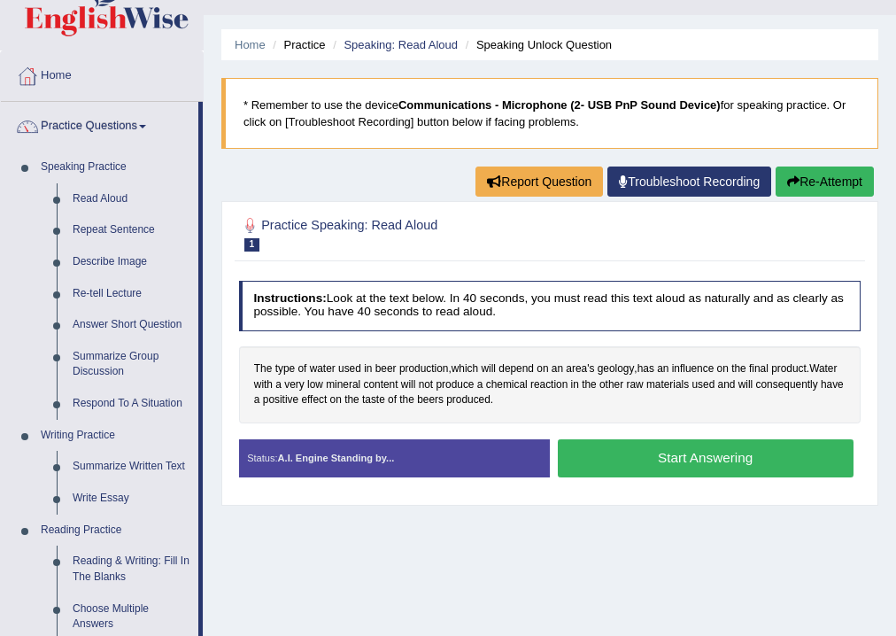
scroll to position [71, 0]
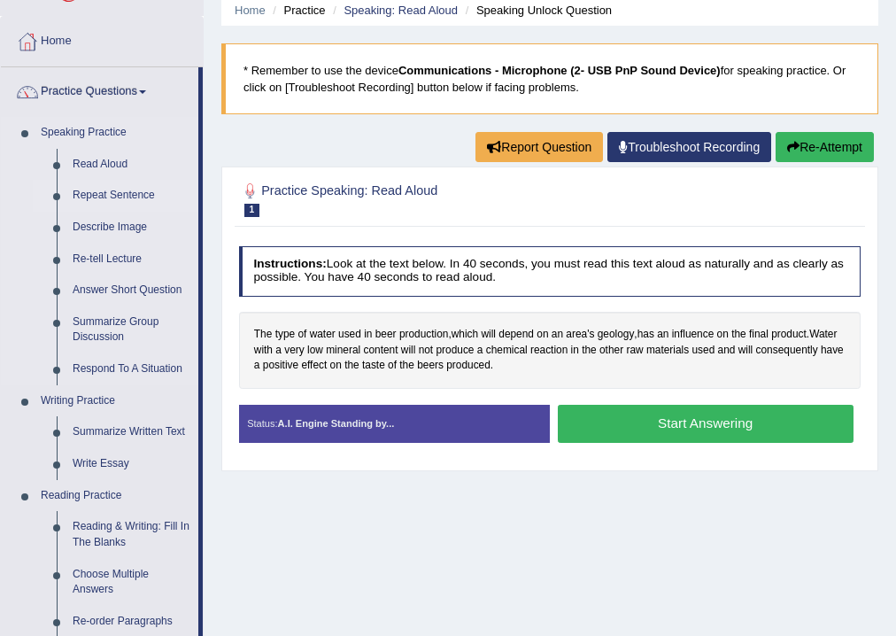
click at [106, 187] on link "Repeat Sentence" at bounding box center [132, 196] width 134 height 32
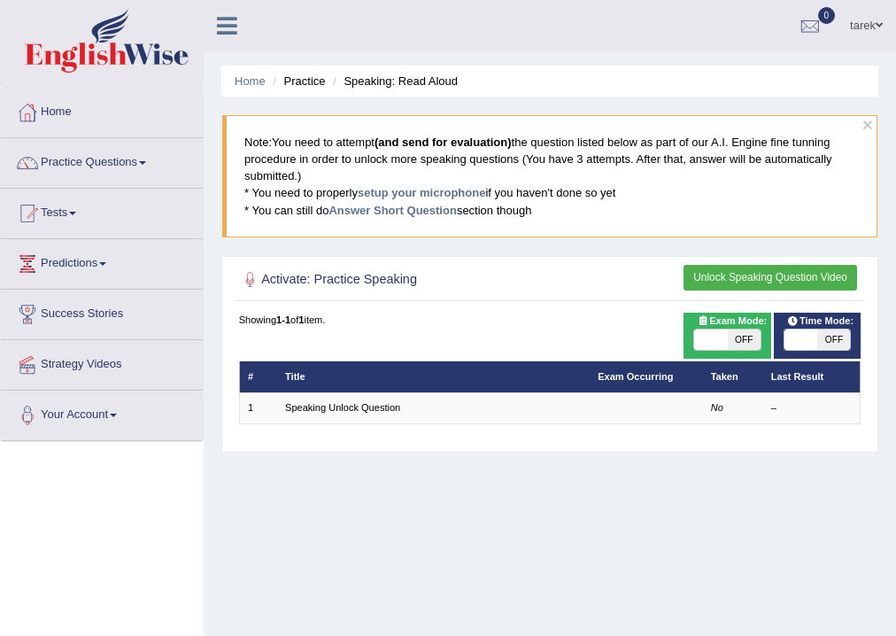
click at [60, 117] on link "Home" at bounding box center [102, 110] width 202 height 44
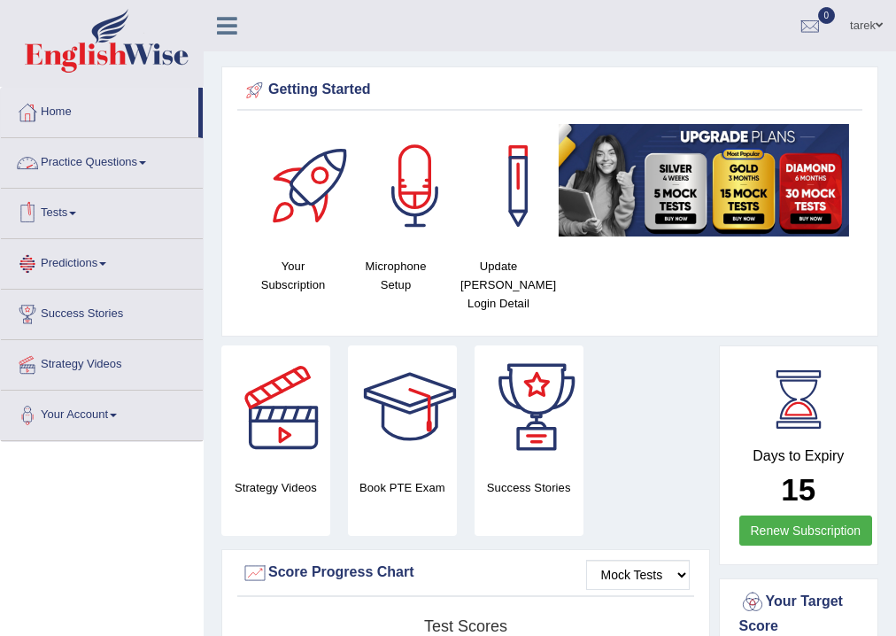
click at [145, 167] on link "Practice Questions" at bounding box center [102, 160] width 202 height 44
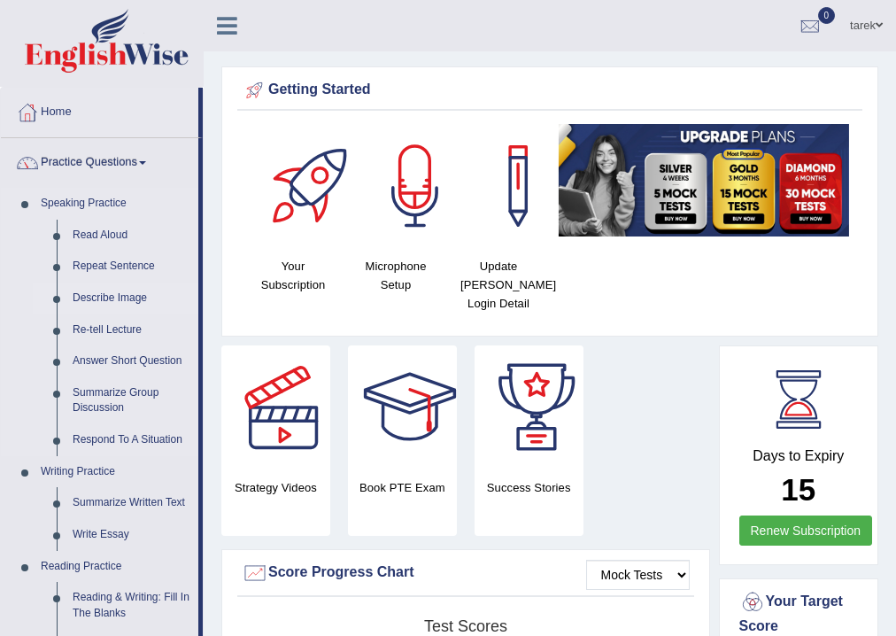
click at [124, 297] on link "Describe Image" at bounding box center [132, 298] width 134 height 32
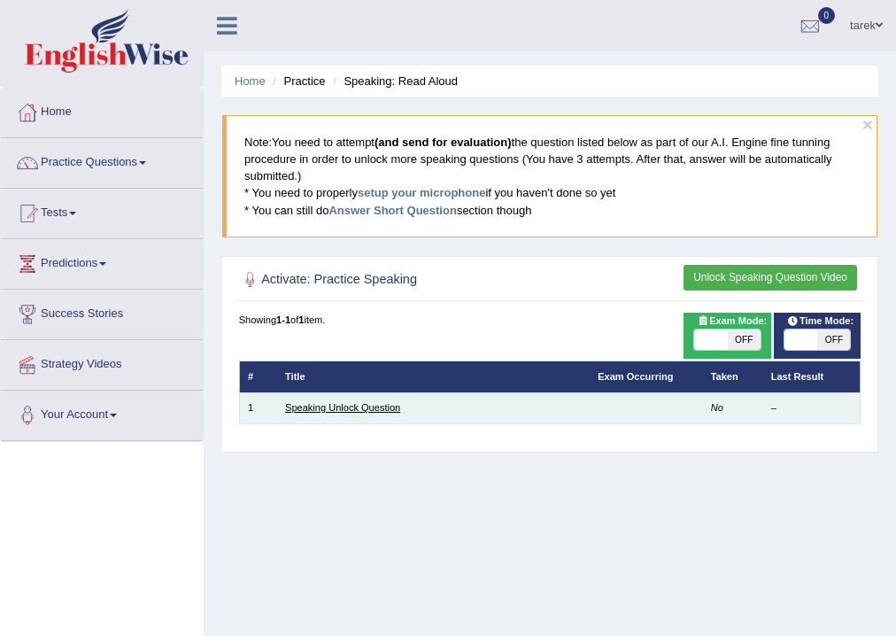
click at [347, 407] on link "Speaking Unlock Question" at bounding box center [342, 407] width 115 height 11
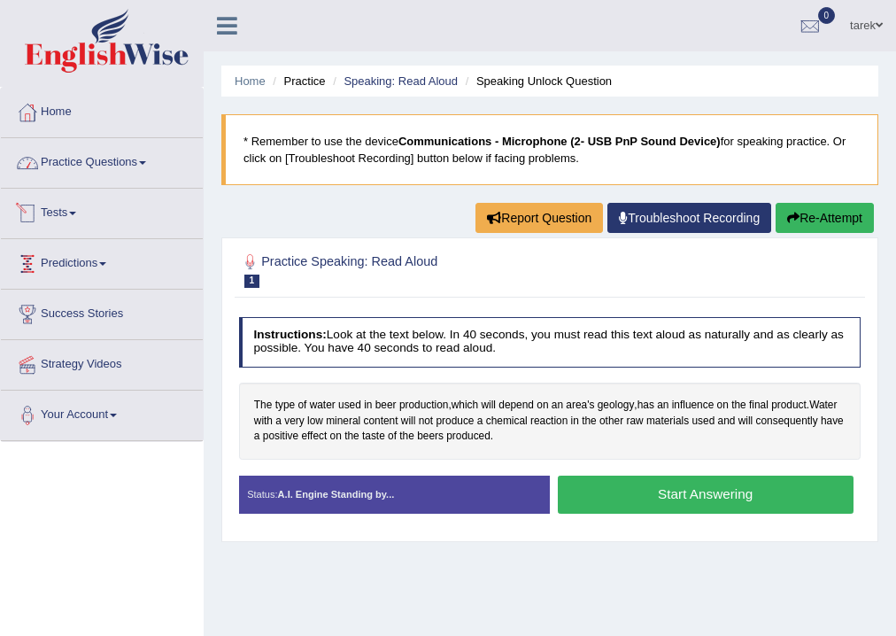
click at [136, 160] on link "Practice Questions" at bounding box center [102, 160] width 202 height 44
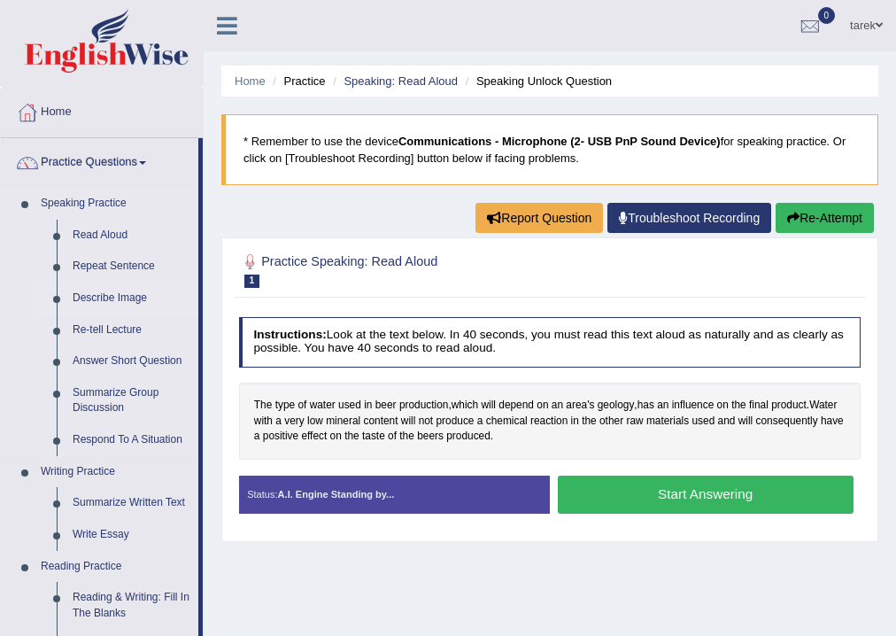
click at [109, 290] on link "Describe Image" at bounding box center [132, 298] width 134 height 32
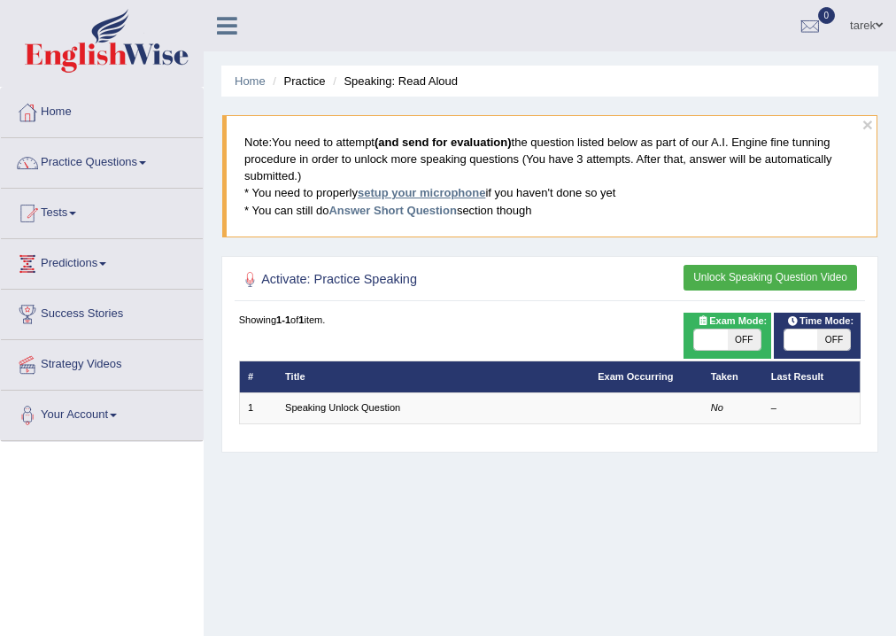
click at [462, 195] on link "setup your microphone" at bounding box center [422, 192] width 128 height 13
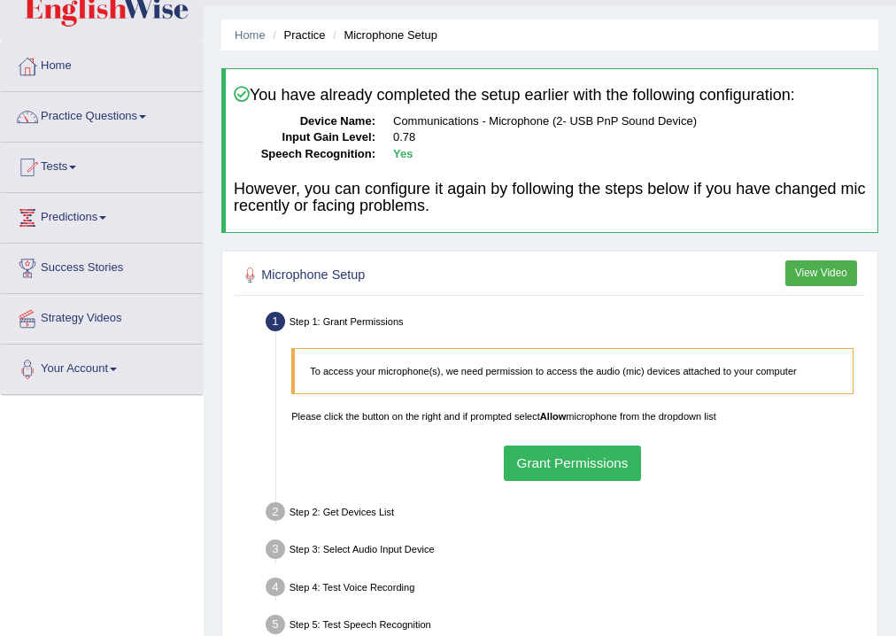
scroll to position [71, 0]
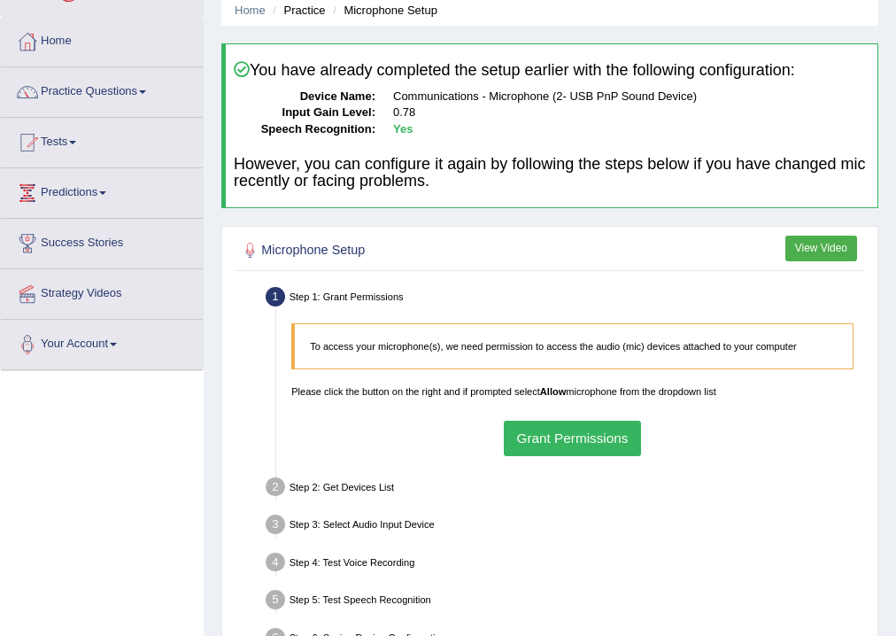
click at [586, 441] on button "Grant Permissions" at bounding box center [572, 438] width 137 height 35
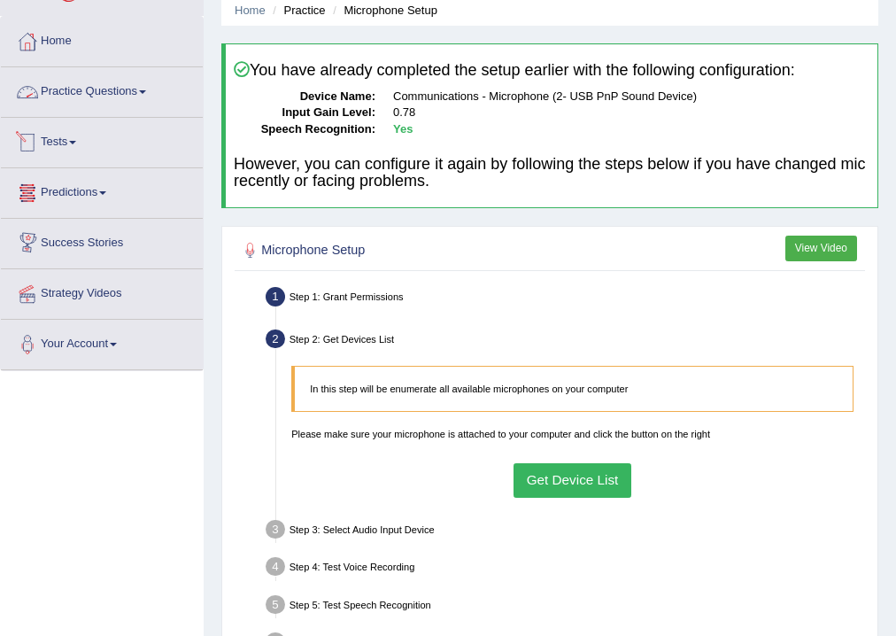
click at [91, 89] on link "Practice Questions" at bounding box center [102, 89] width 202 height 44
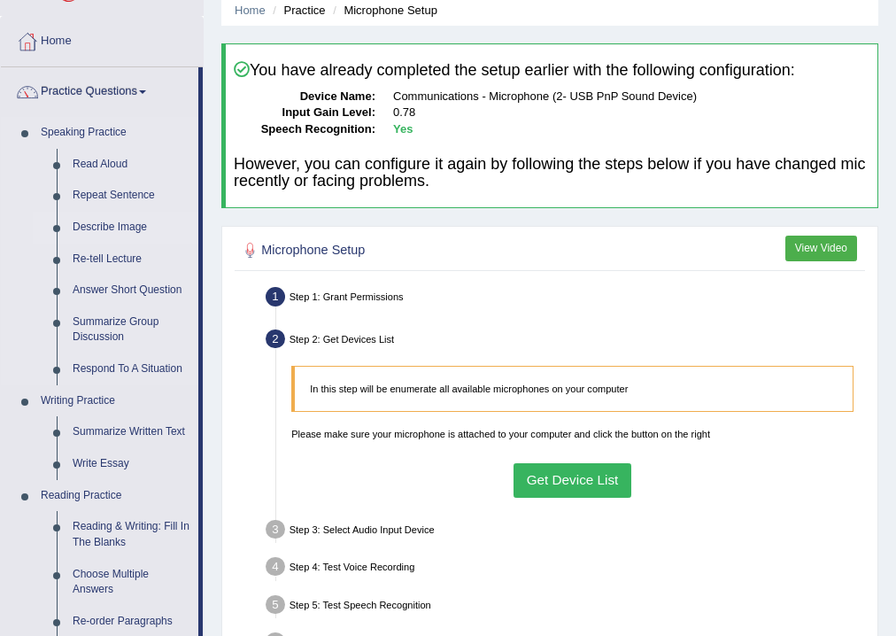
click at [109, 219] on link "Describe Image" at bounding box center [132, 228] width 134 height 32
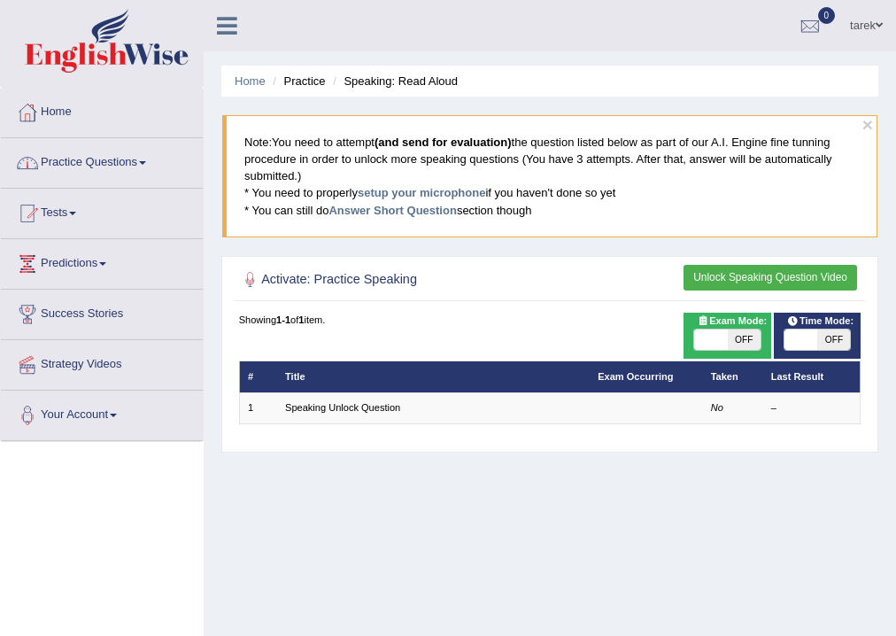
click at [146, 163] on span at bounding box center [142, 163] width 7 height 4
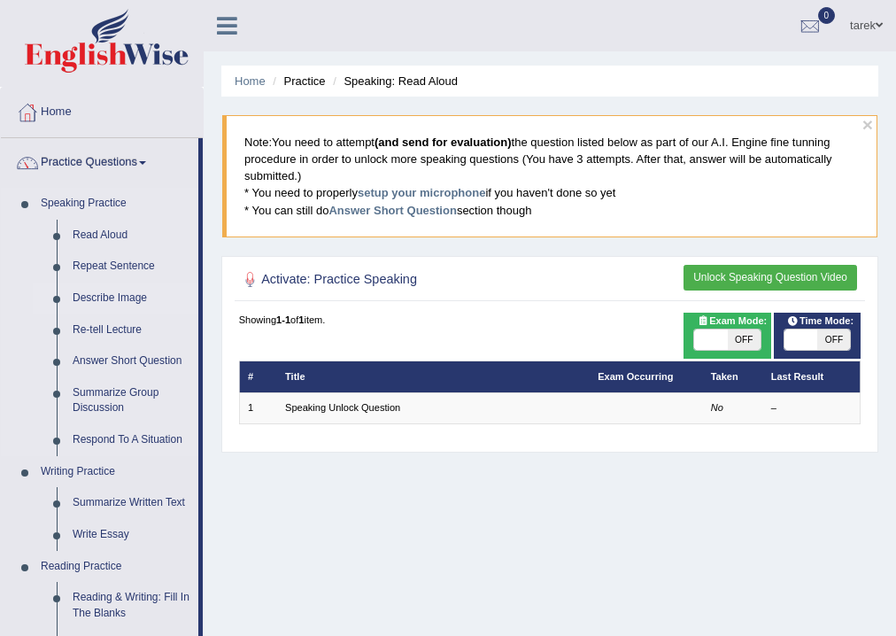
click at [142, 292] on link "Describe Image" at bounding box center [132, 298] width 134 height 32
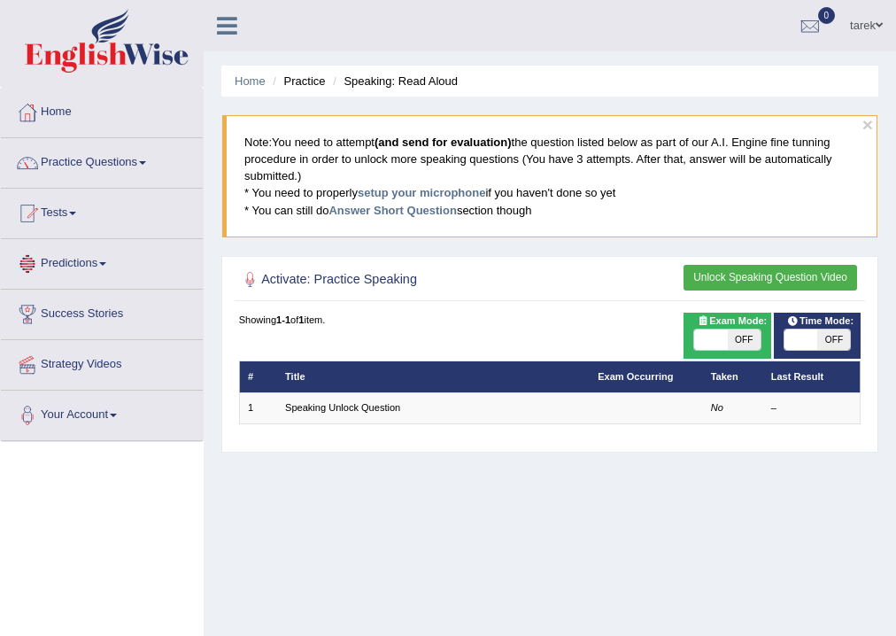
click at [312, 86] on li "Practice" at bounding box center [296, 81] width 57 height 17
click at [253, 85] on link "Home" at bounding box center [250, 80] width 31 height 13
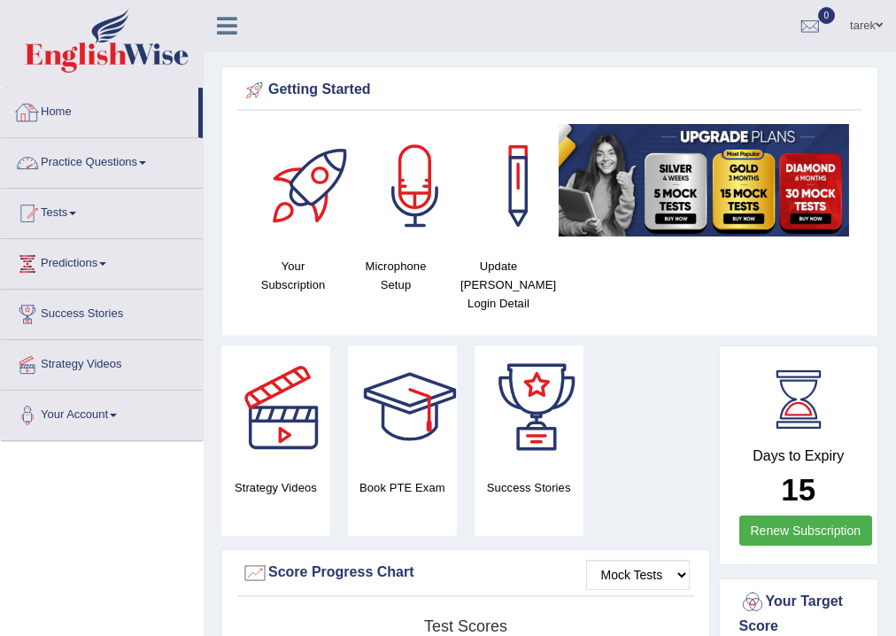
click at [134, 163] on link "Practice Questions" at bounding box center [102, 160] width 202 height 44
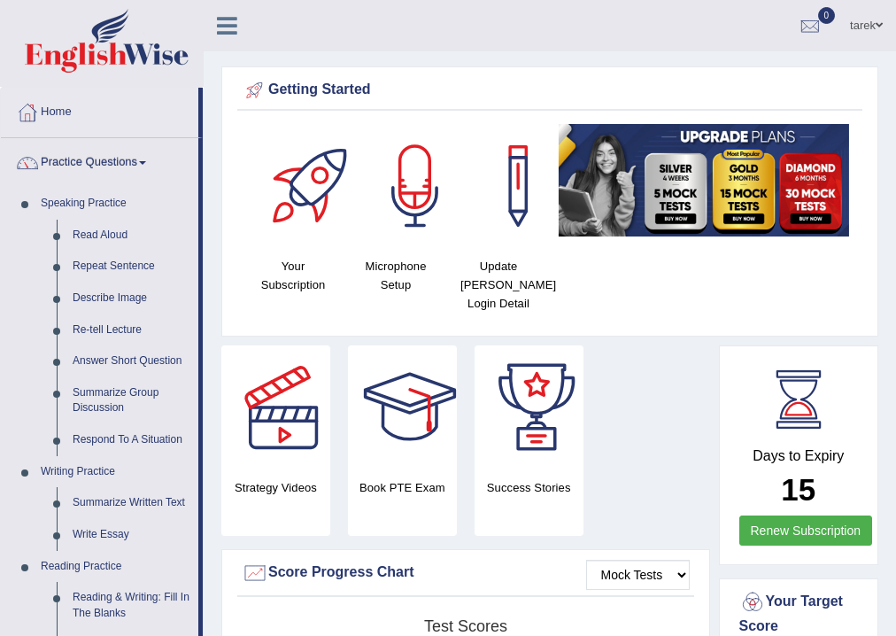
scroll to position [71, 0]
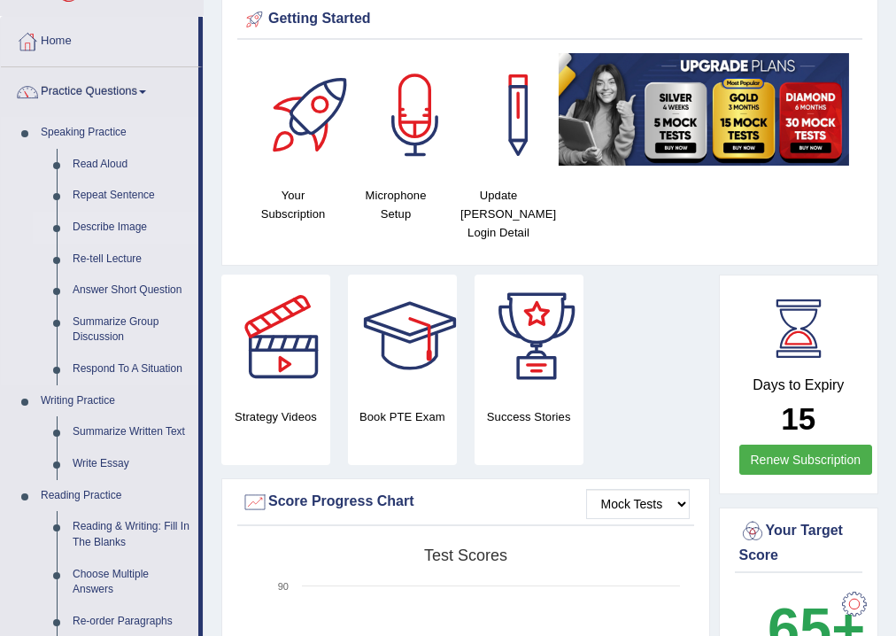
click at [126, 223] on link "Describe Image" at bounding box center [132, 228] width 134 height 32
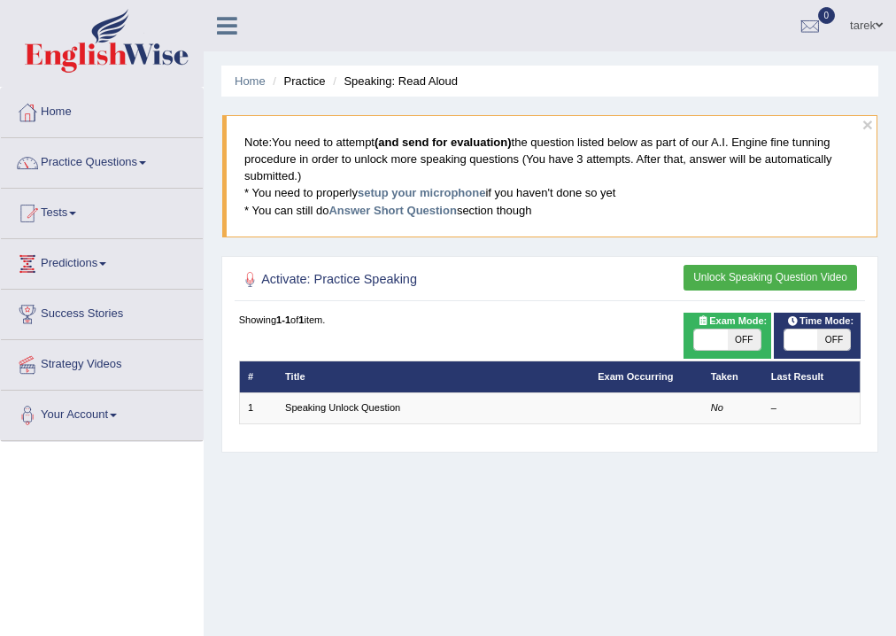
click at [737, 274] on button "Unlock Speaking Question Video" at bounding box center [771, 278] width 174 height 26
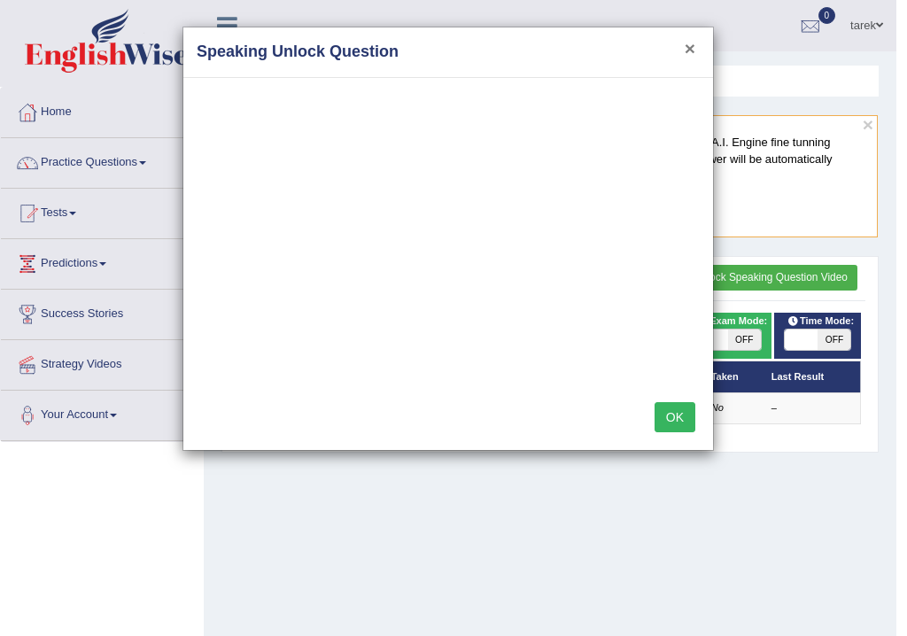
click at [686, 48] on button "×" at bounding box center [689, 48] width 11 height 19
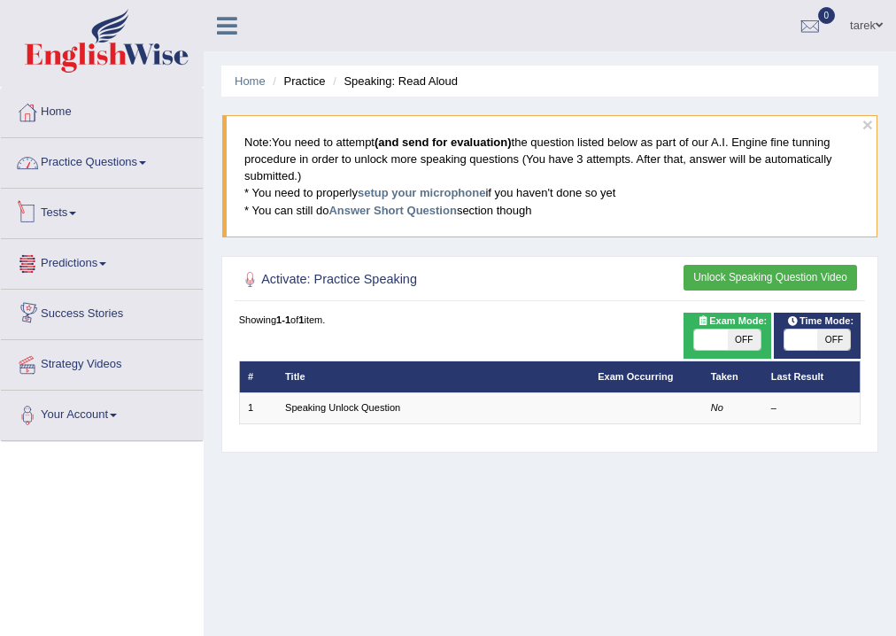
click at [133, 158] on link "Practice Questions" at bounding box center [102, 160] width 202 height 44
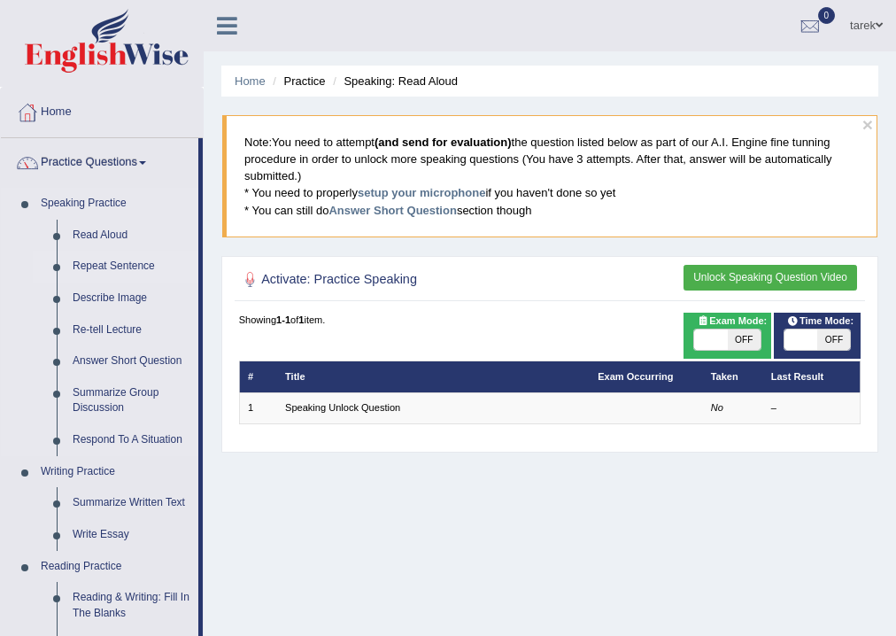
click at [126, 260] on link "Repeat Sentence" at bounding box center [132, 267] width 134 height 32
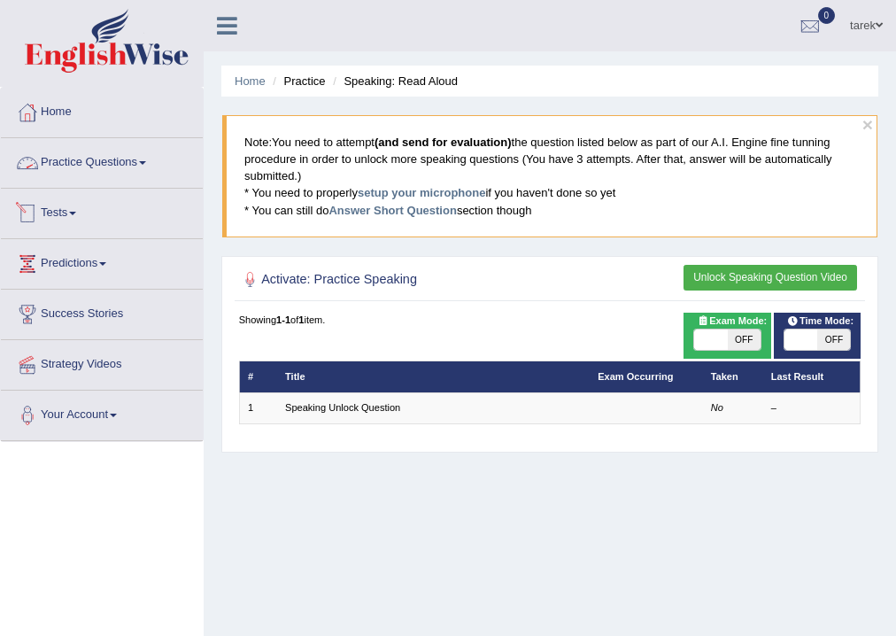
click at [146, 161] on span at bounding box center [142, 163] width 7 height 4
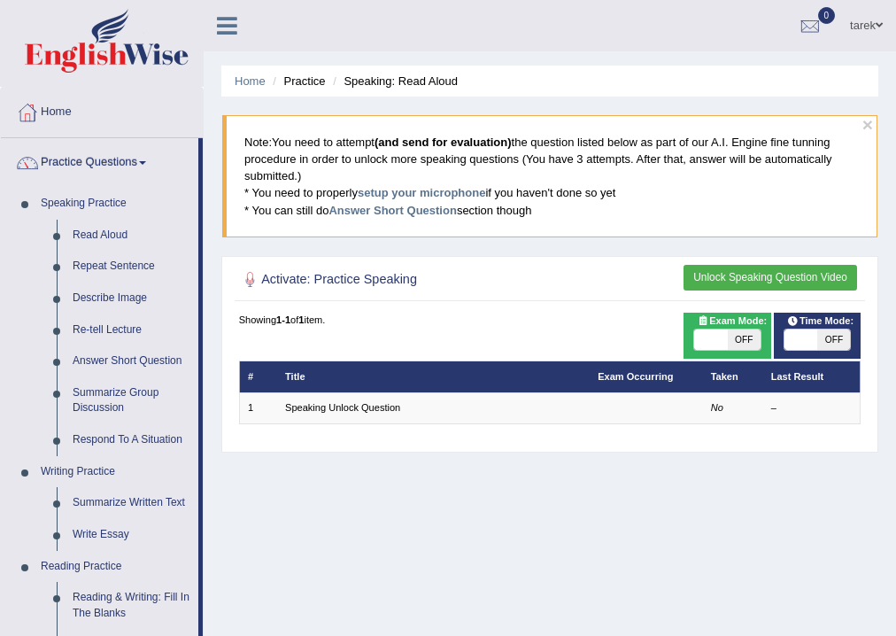
click at [143, 166] on link "Practice Questions" at bounding box center [99, 160] width 197 height 44
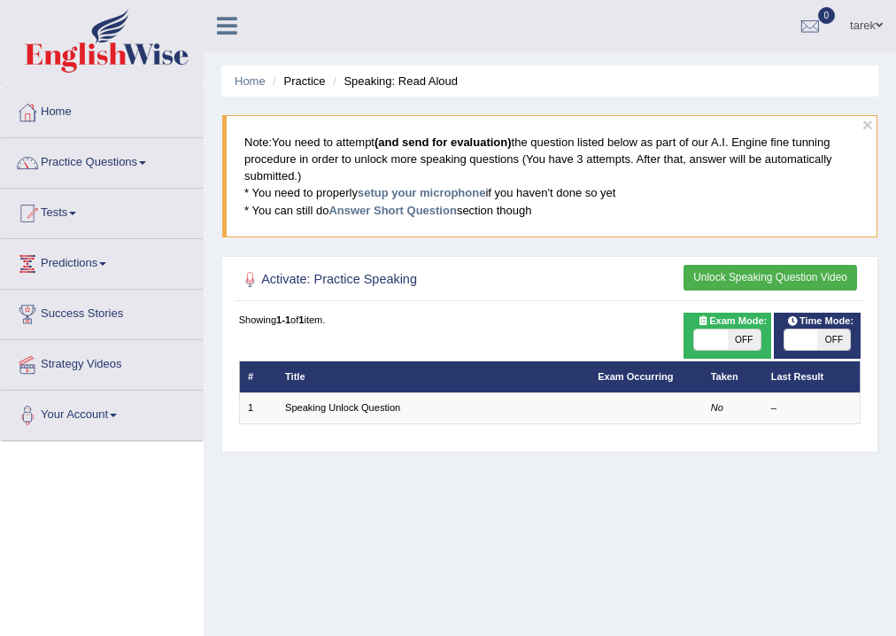
click at [143, 166] on link "Practice Questions" at bounding box center [102, 160] width 202 height 44
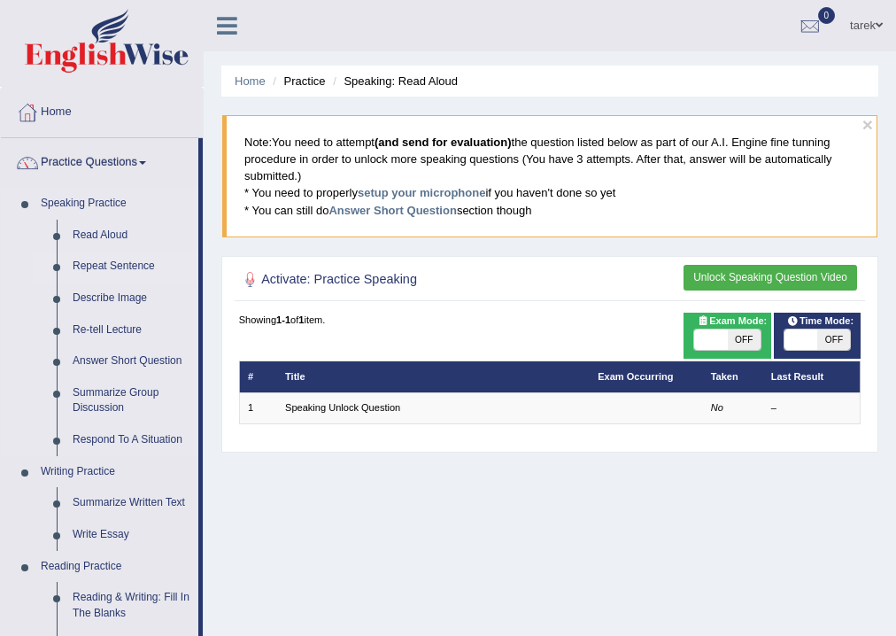
click at [135, 259] on link "Repeat Sentence" at bounding box center [132, 267] width 134 height 32
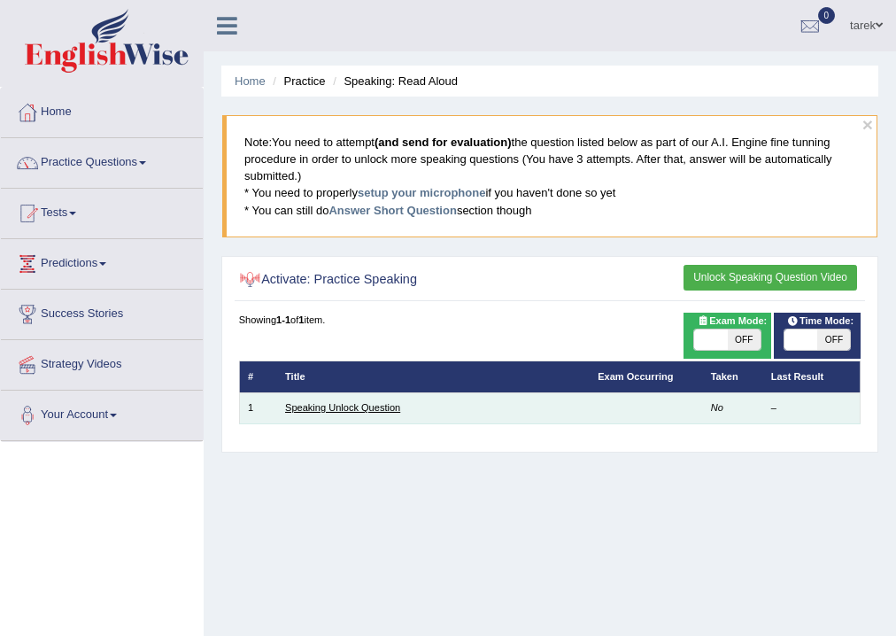
click at [314, 406] on link "Speaking Unlock Question" at bounding box center [342, 407] width 115 height 11
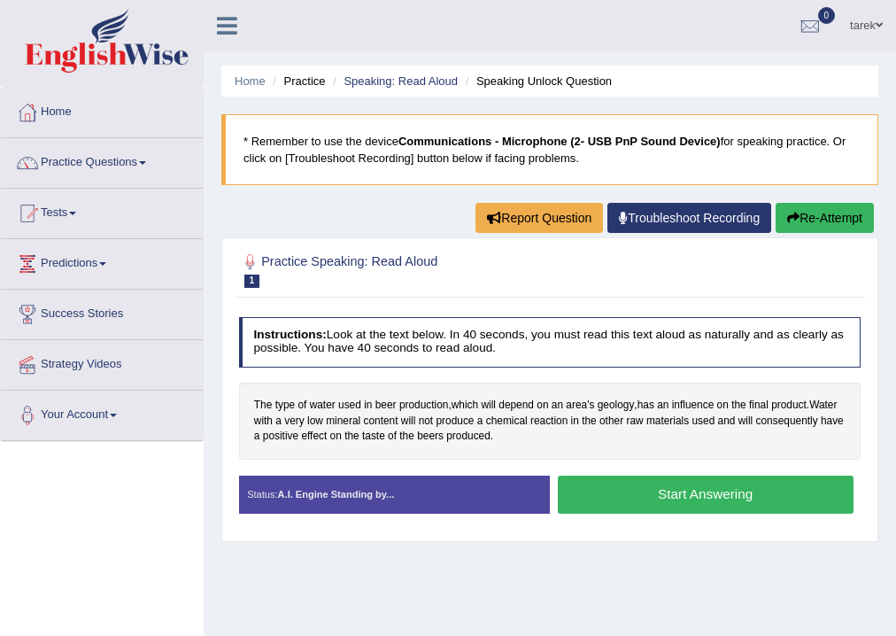
click at [347, 492] on strong "A.I. Engine Standing by..." at bounding box center [336, 494] width 117 height 11
click at [464, 496] on div "Status: A.I. Engine Standing by..." at bounding box center [394, 494] width 311 height 39
click at [679, 508] on button "Start Answering" at bounding box center [706, 494] width 296 height 38
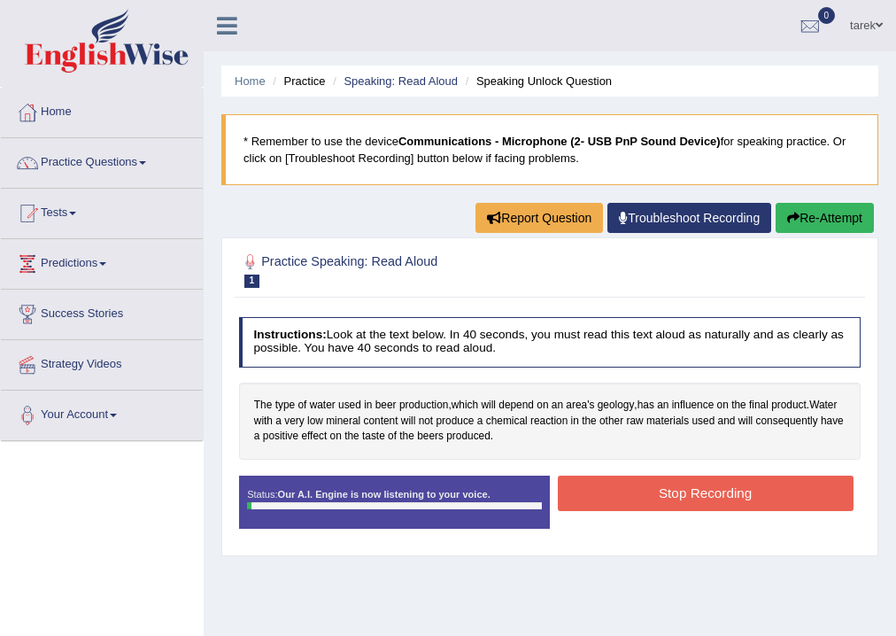
click at [680, 493] on button "Stop Recording" at bounding box center [706, 492] width 296 height 35
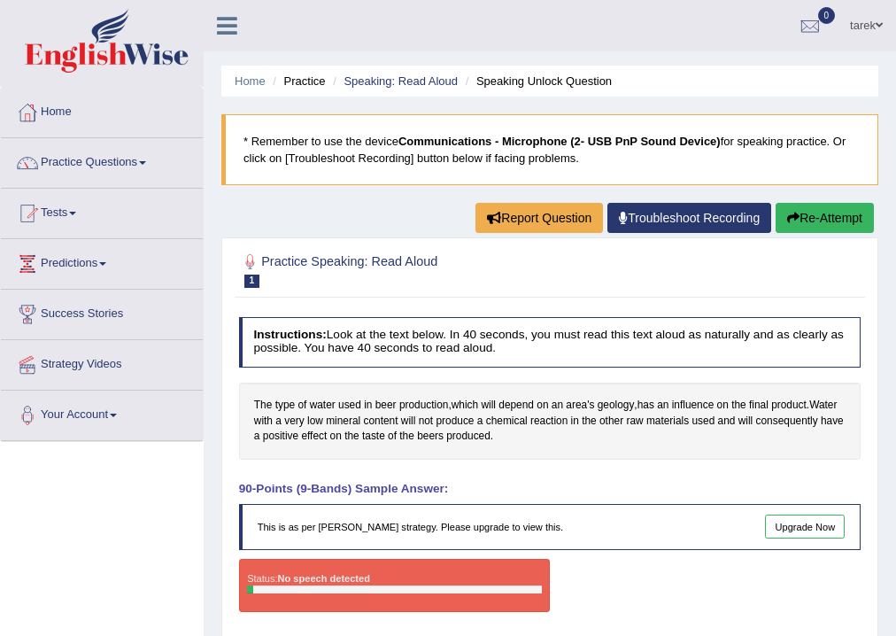
click at [777, 525] on link "Upgrade Now" at bounding box center [805, 526] width 80 height 25
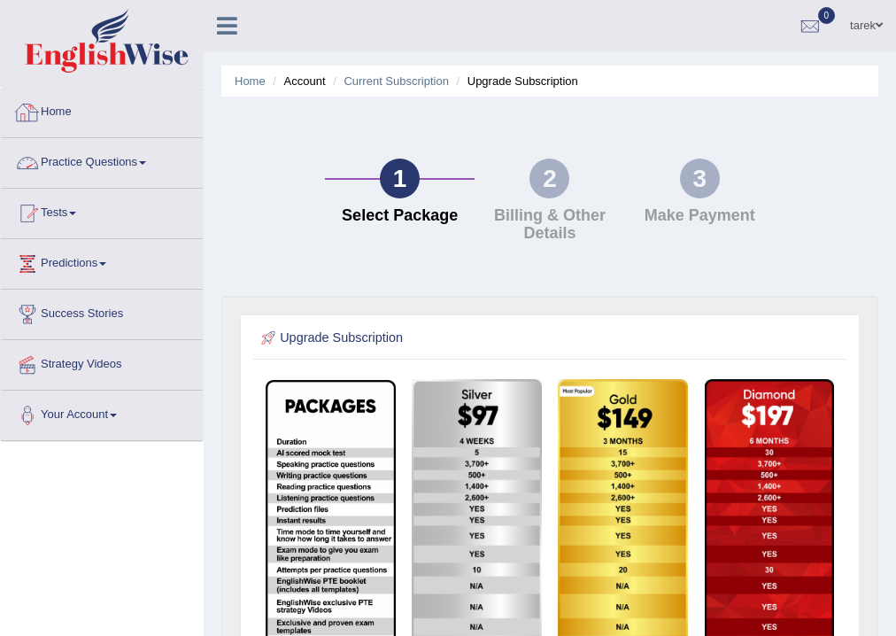
click at [136, 170] on link "Practice Questions" at bounding box center [102, 160] width 202 height 44
click at [136, 170] on link "Practice Questions" at bounding box center [99, 160] width 197 height 44
click at [128, 163] on link "Practice Questions" at bounding box center [102, 160] width 202 height 44
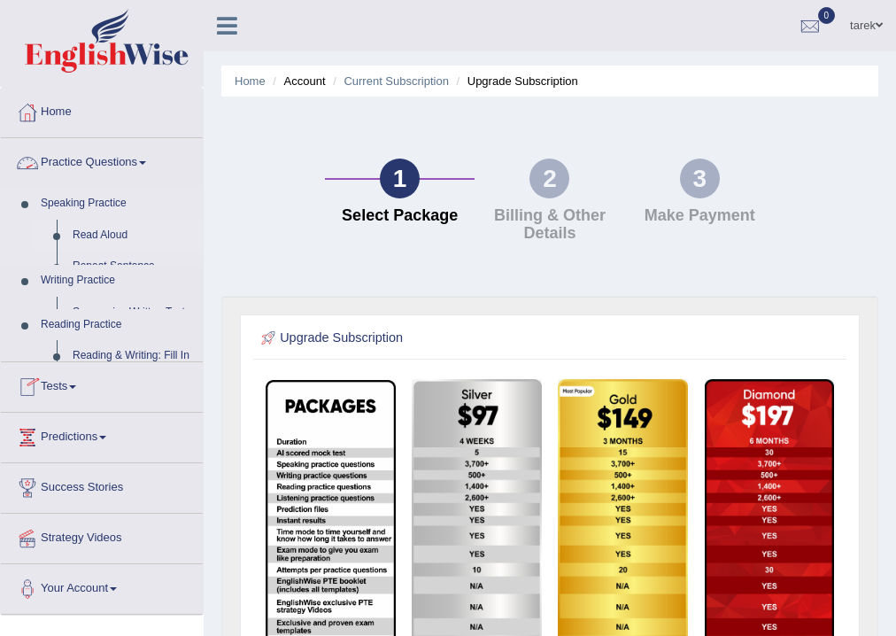
click at [107, 362] on li "Tests Take Practice Sectional Test Take Mock Test History" at bounding box center [102, 387] width 202 height 50
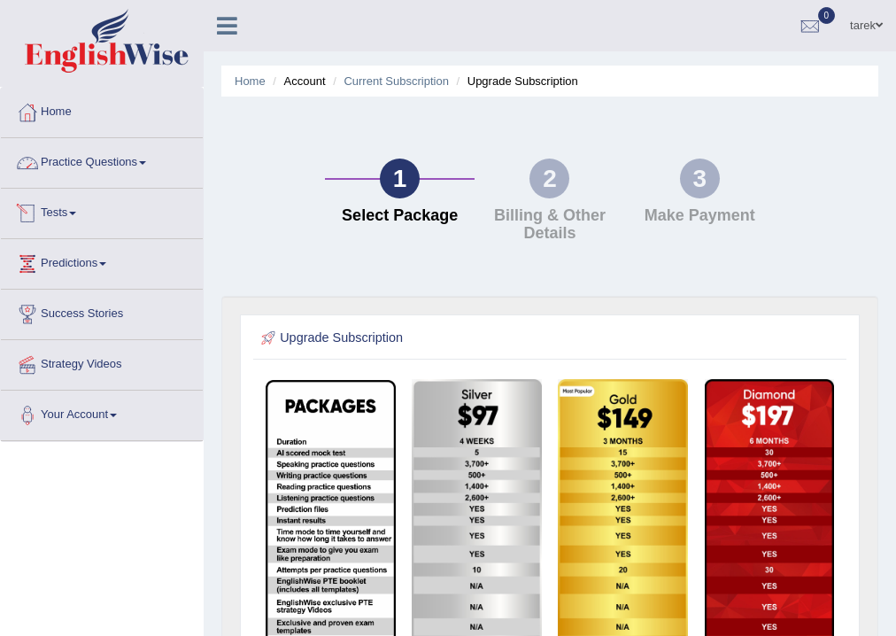
click at [145, 153] on link "Practice Questions" at bounding box center [102, 160] width 202 height 44
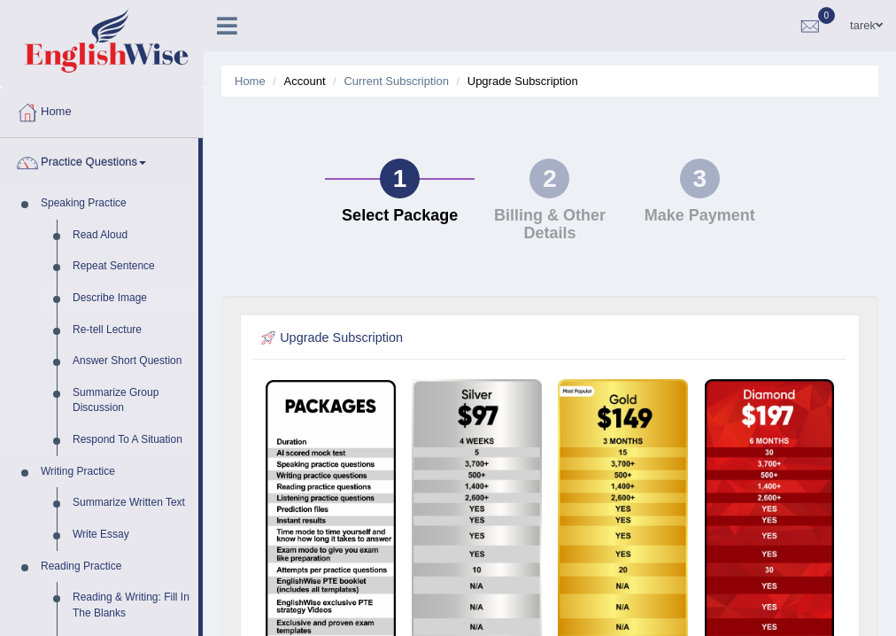
click at [134, 297] on link "Describe Image" at bounding box center [132, 298] width 134 height 32
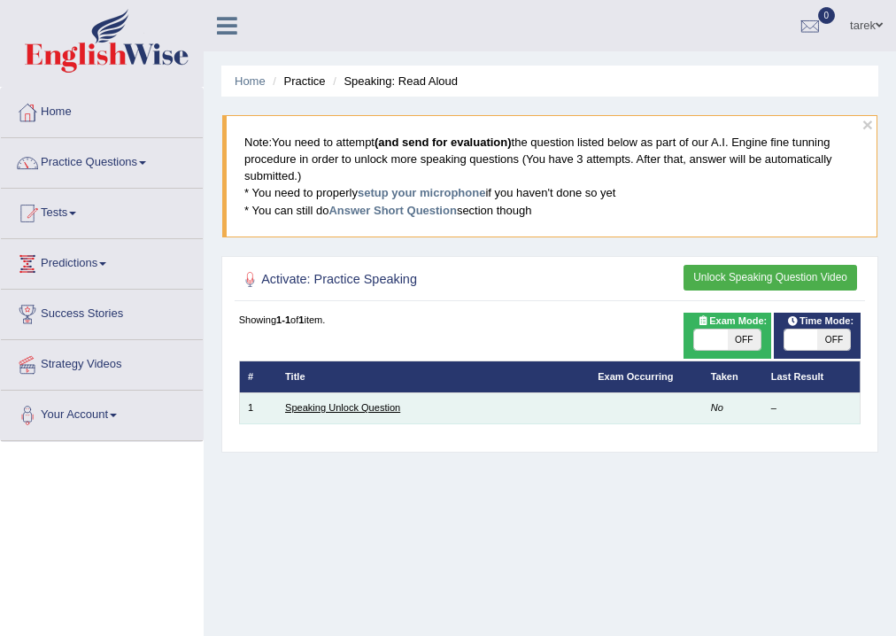
click at [372, 406] on link "Speaking Unlock Question" at bounding box center [342, 407] width 115 height 11
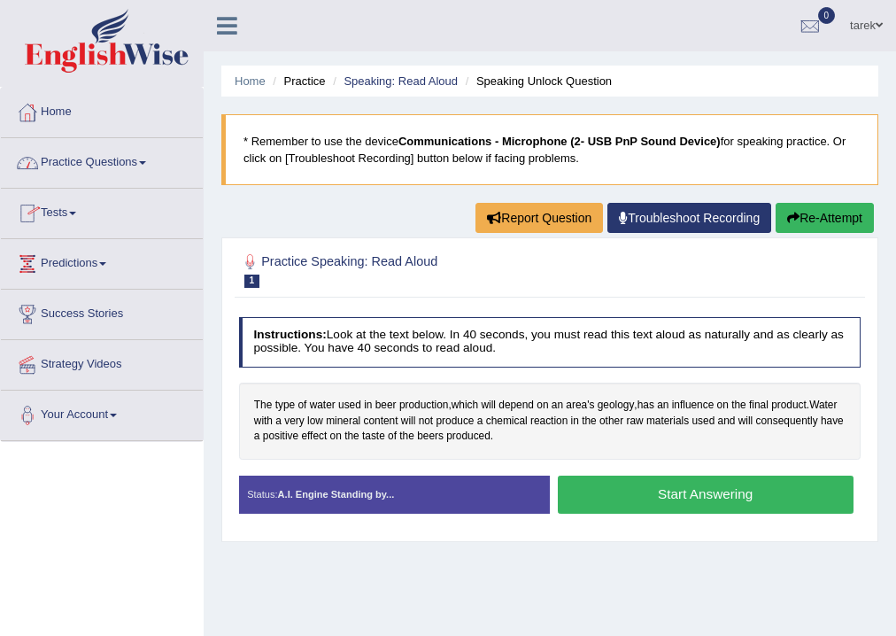
click at [144, 162] on link "Practice Questions" at bounding box center [102, 160] width 202 height 44
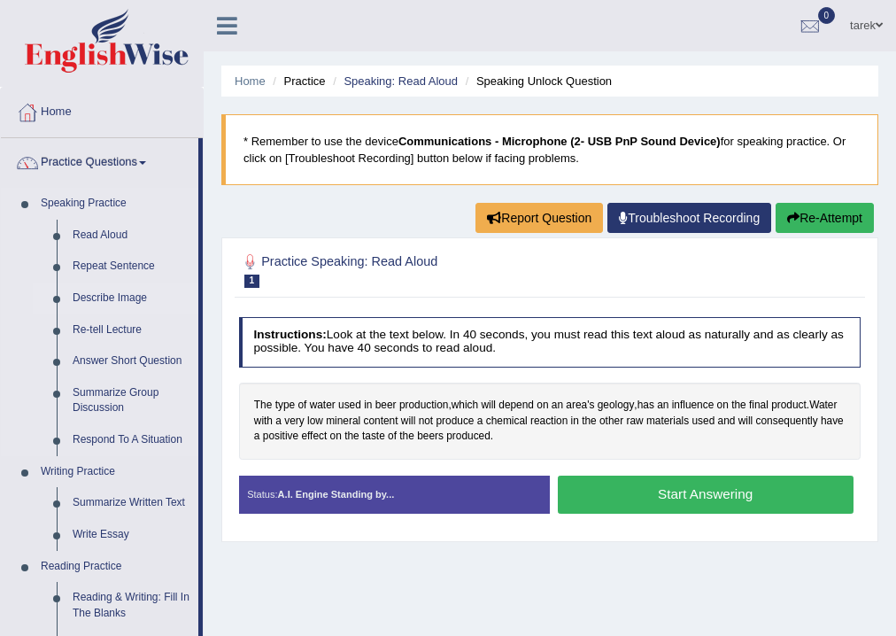
click at [120, 296] on link "Describe Image" at bounding box center [132, 298] width 134 height 32
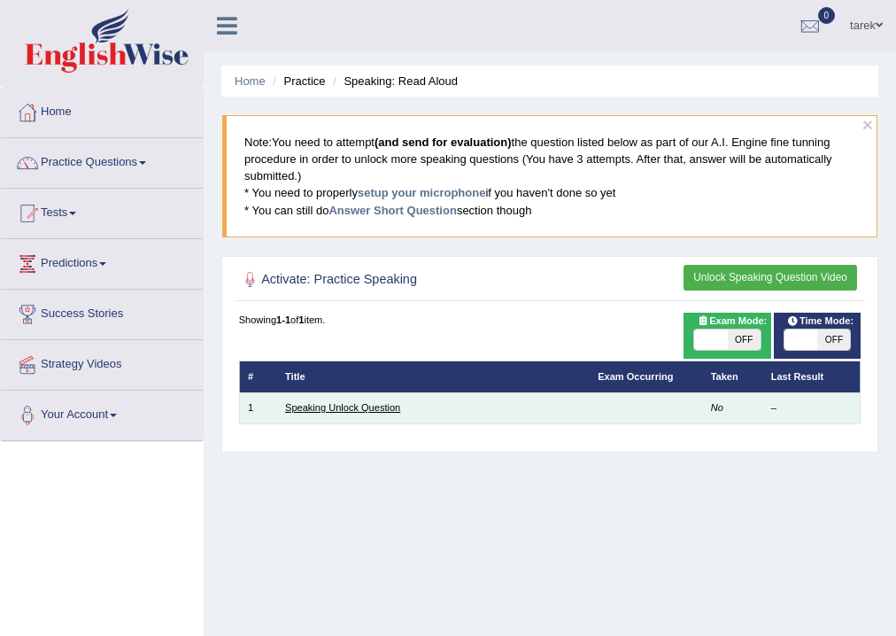
click at [336, 404] on link "Speaking Unlock Question" at bounding box center [342, 407] width 115 height 11
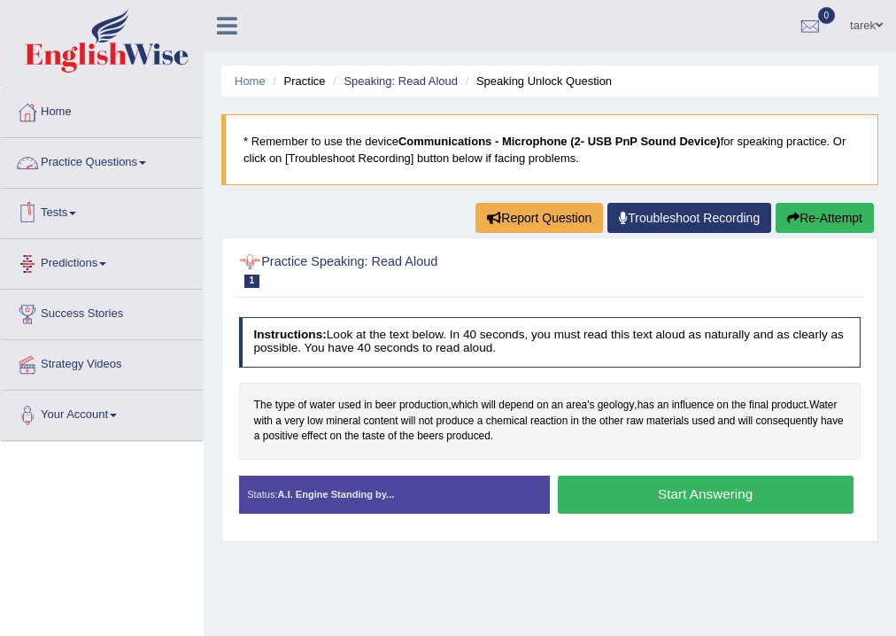
click at [130, 169] on link "Practice Questions" at bounding box center [102, 160] width 202 height 44
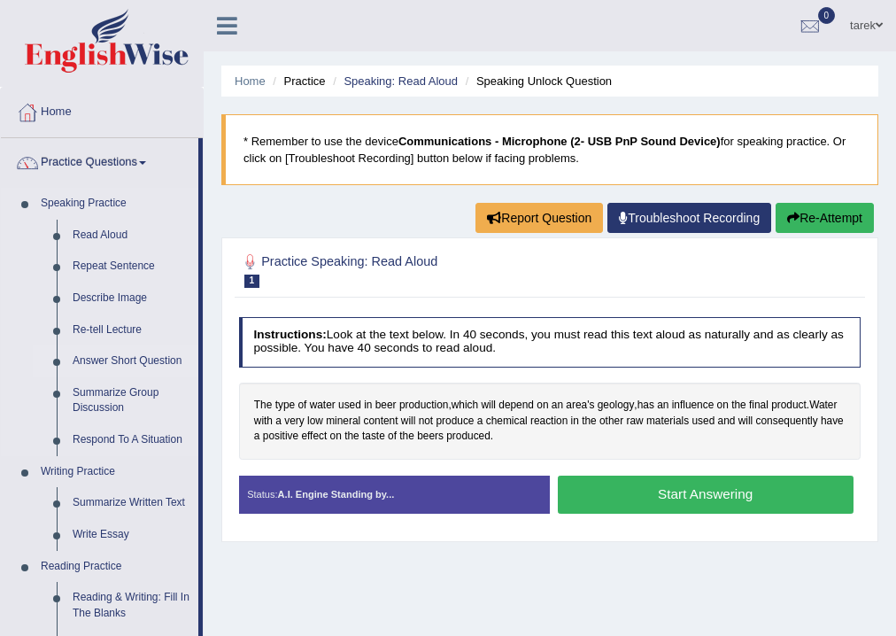
click at [110, 365] on link "Answer Short Question" at bounding box center [132, 361] width 134 height 32
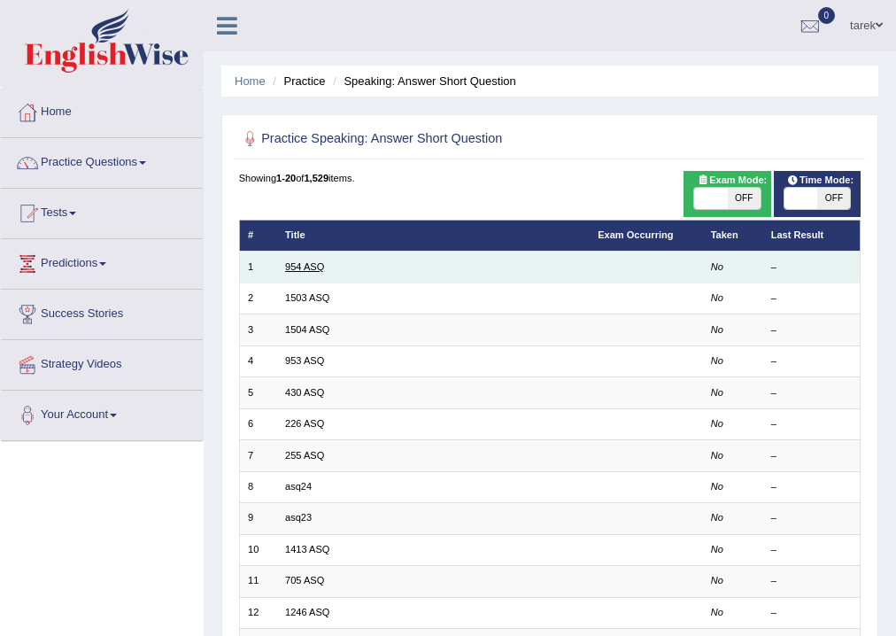
click at [312, 272] on link "954 ASQ" at bounding box center [304, 266] width 39 height 11
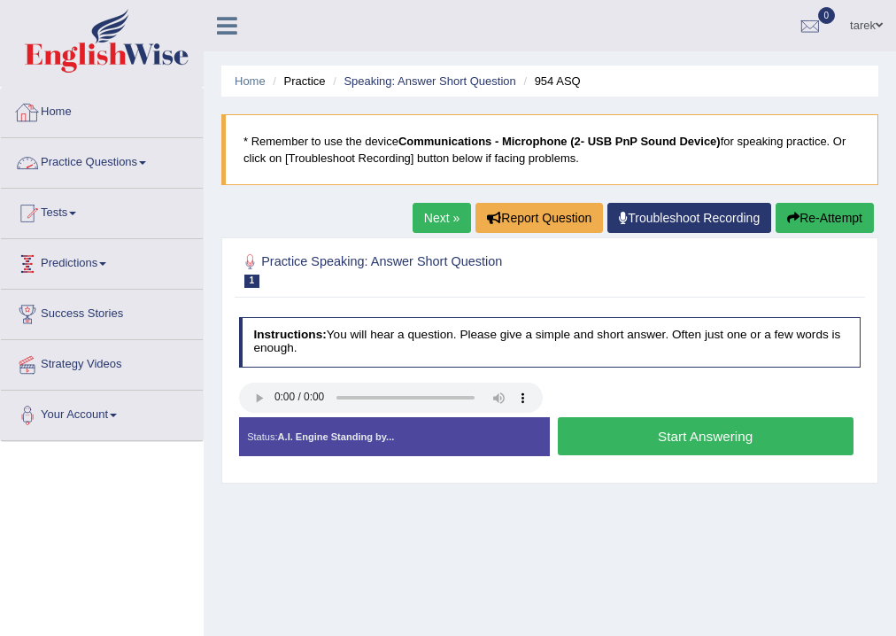
click at [125, 164] on link "Practice Questions" at bounding box center [102, 160] width 202 height 44
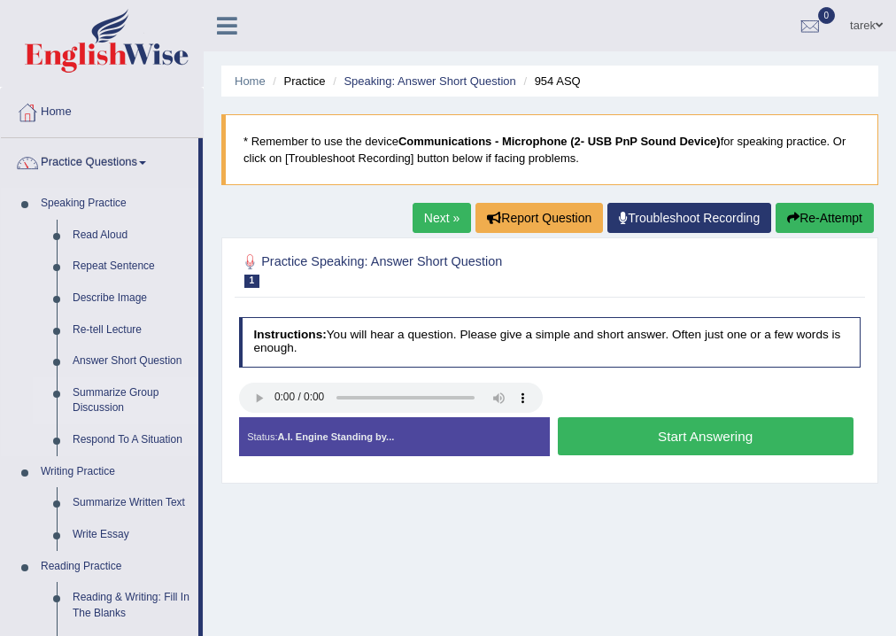
click at [135, 390] on link "Summarize Group Discussion" at bounding box center [132, 400] width 134 height 47
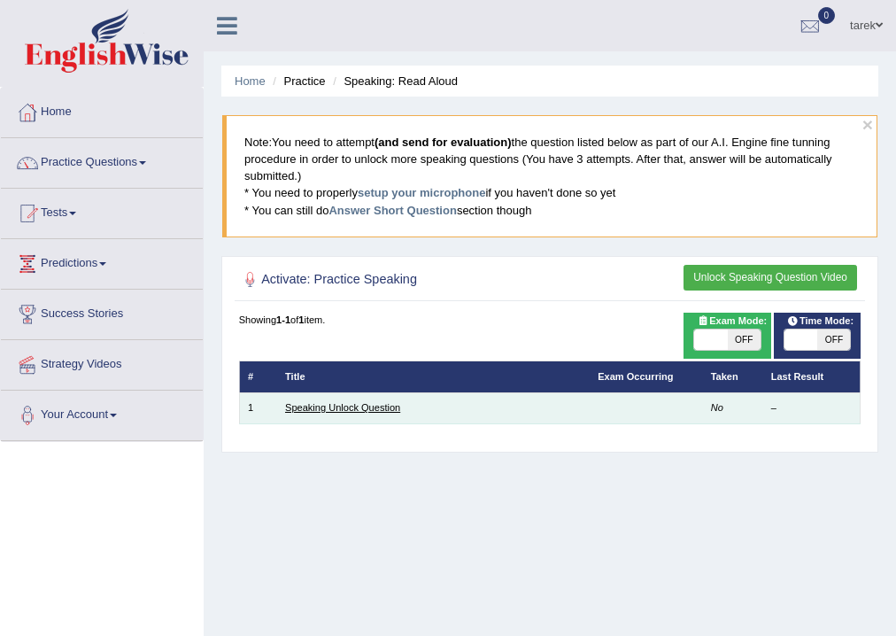
click at [351, 405] on link "Speaking Unlock Question" at bounding box center [342, 407] width 115 height 11
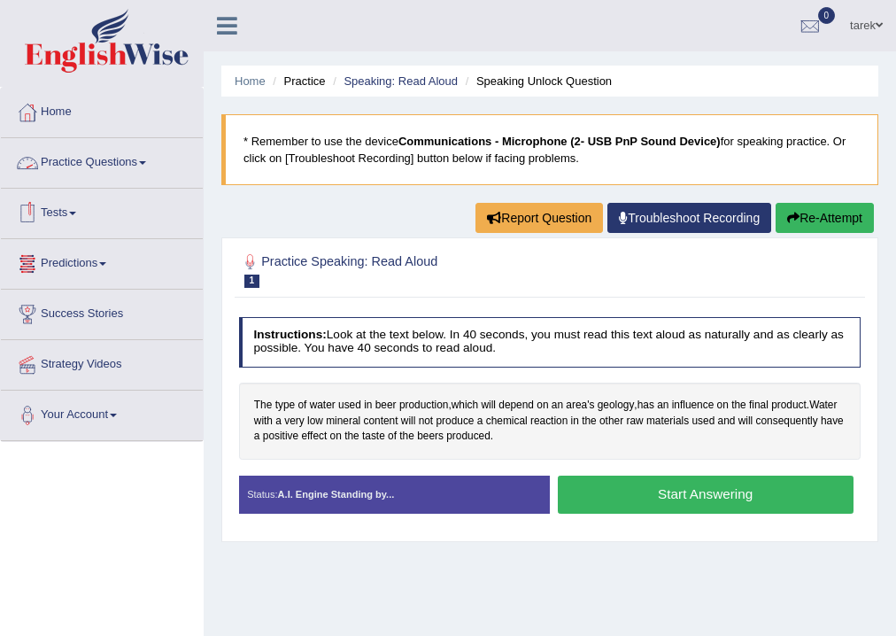
click at [128, 167] on link "Practice Questions" at bounding box center [102, 160] width 202 height 44
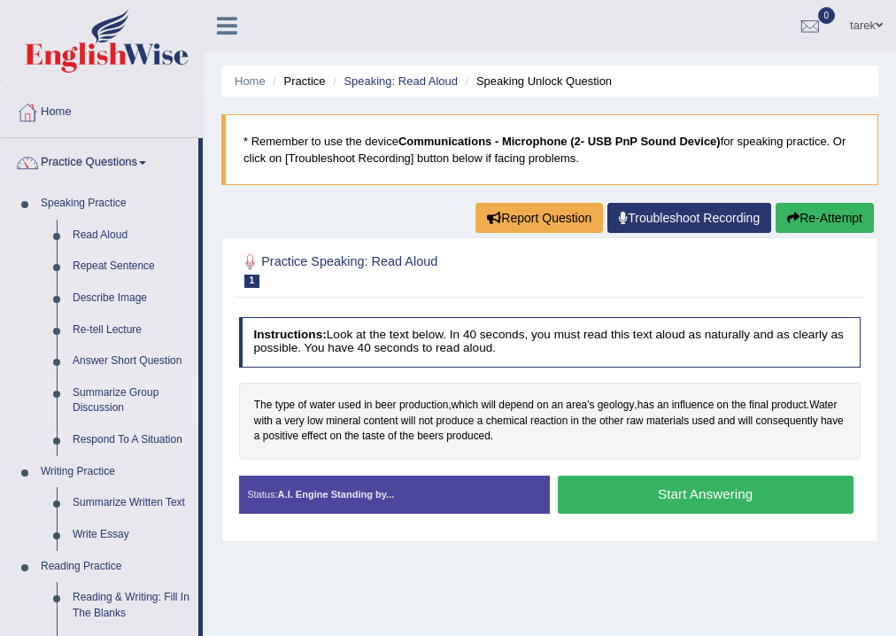
click at [96, 413] on link "Summarize Group Discussion" at bounding box center [132, 400] width 134 height 47
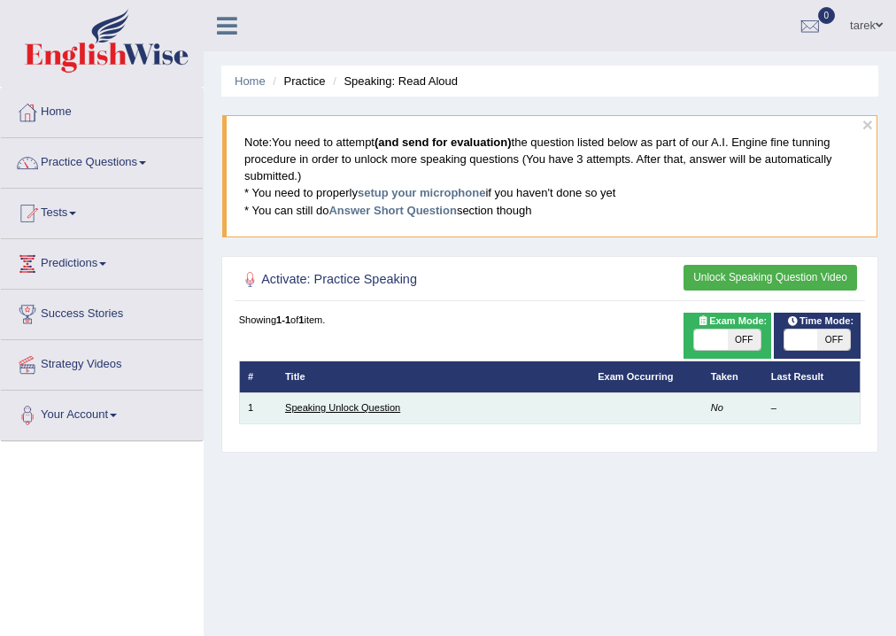
click at [375, 409] on link "Speaking Unlock Question" at bounding box center [342, 407] width 115 height 11
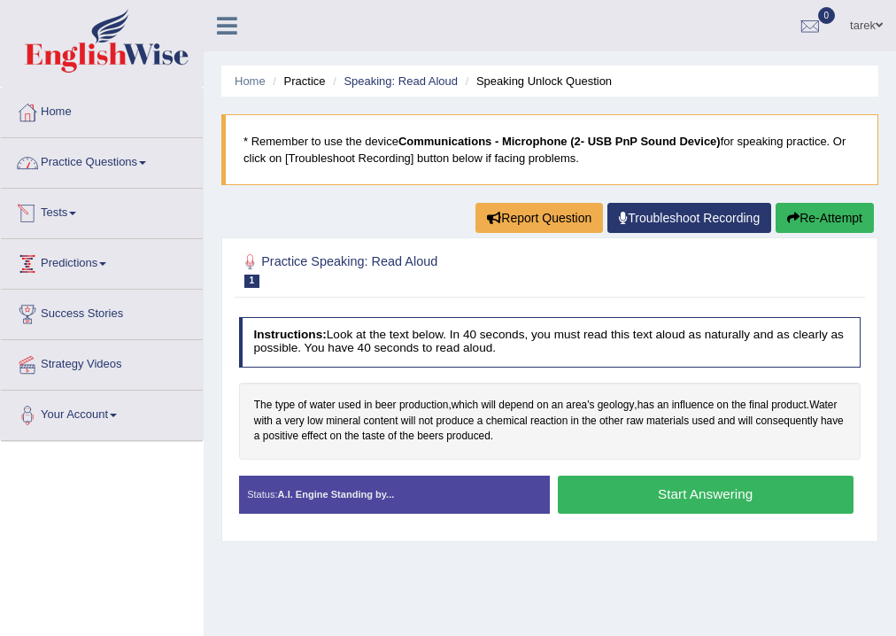
click at [128, 163] on link "Practice Questions" at bounding box center [102, 160] width 202 height 44
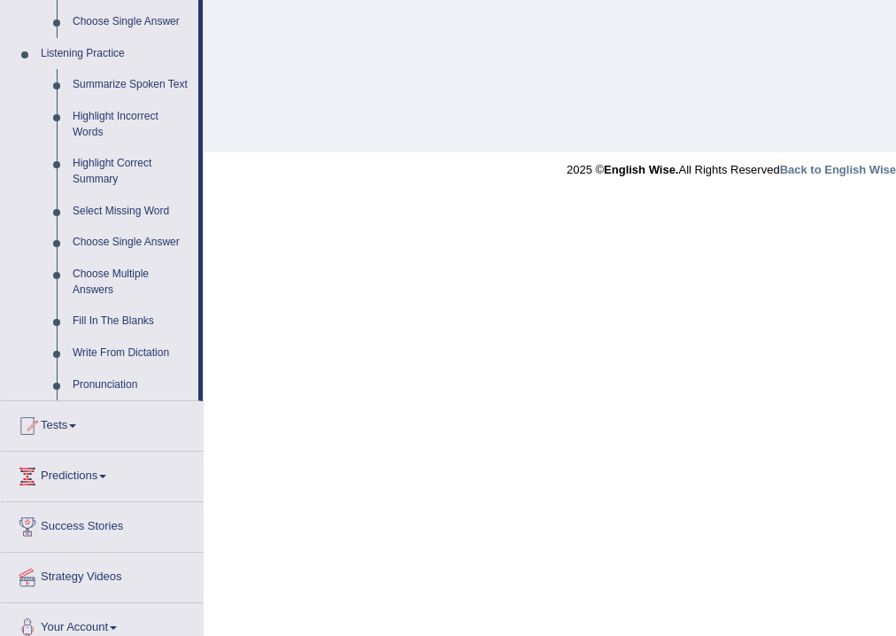
scroll to position [751, 0]
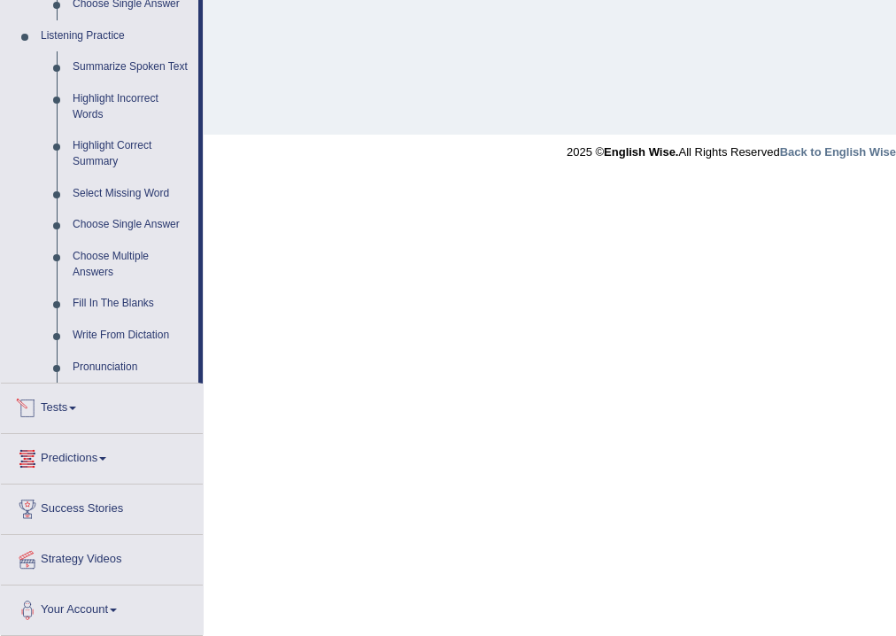
click at [80, 411] on link "Tests" at bounding box center [102, 405] width 202 height 44
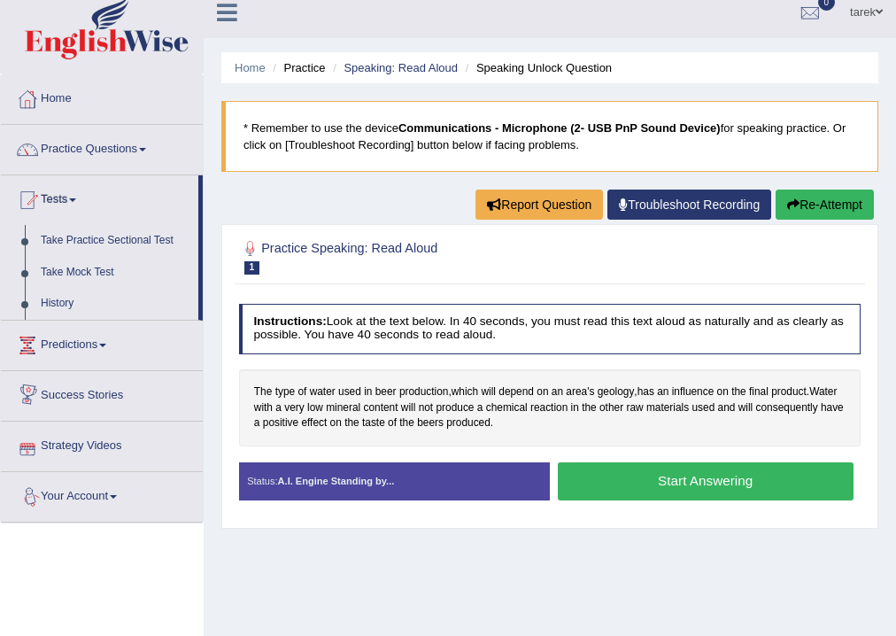
scroll to position [11, 0]
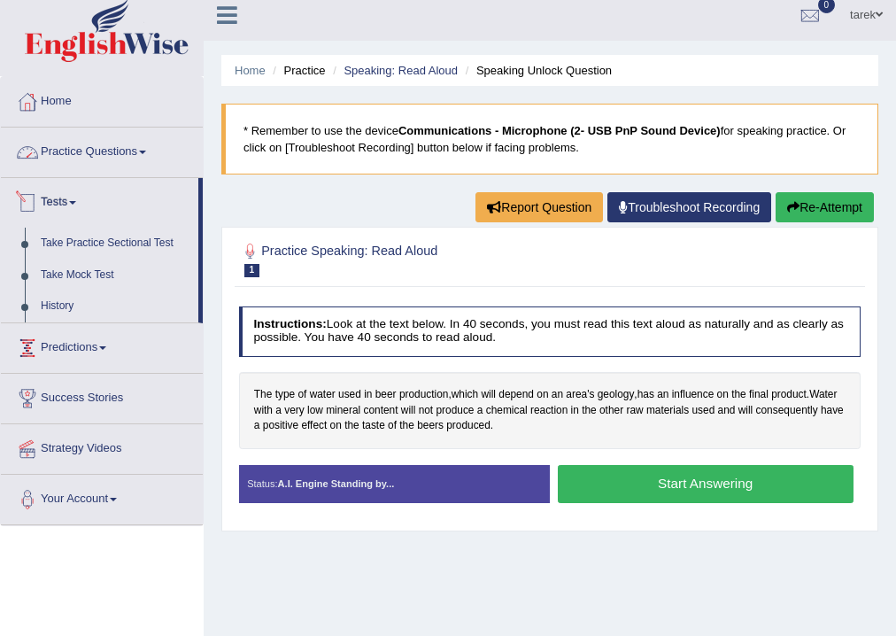
click at [146, 152] on link "Practice Questions" at bounding box center [102, 150] width 202 height 44
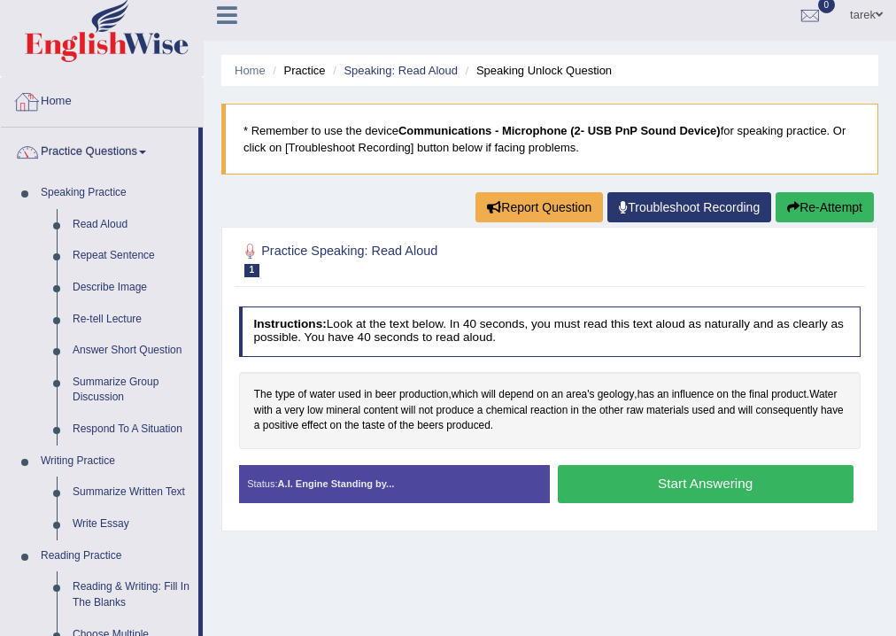
click at [65, 103] on link "Home" at bounding box center [102, 99] width 202 height 44
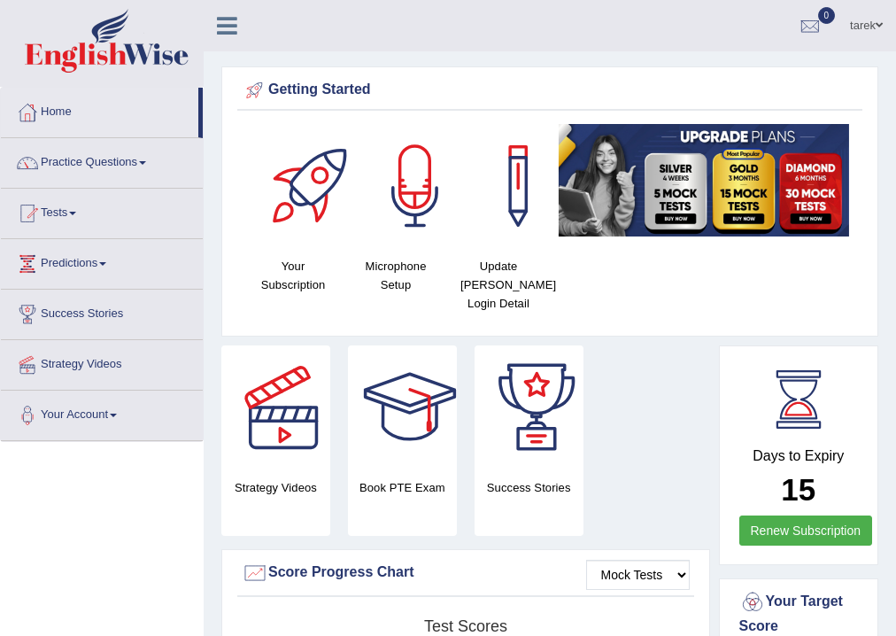
click at [871, 29] on link "tarek" at bounding box center [866, 23] width 59 height 46
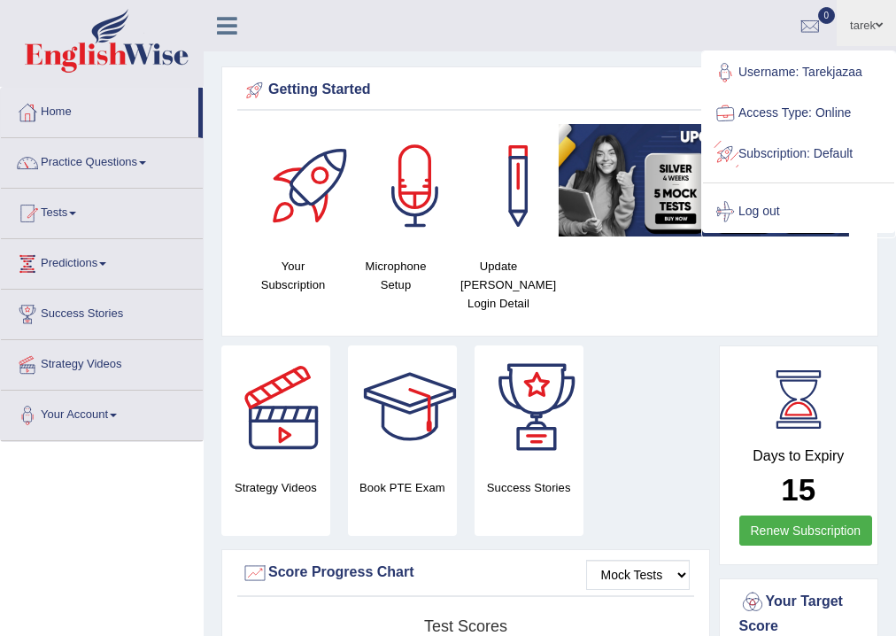
click at [715, 8] on ul "tarek Toggle navigation Username: Tarekjazaa Access Type: Online Subscription: …" at bounding box center [654, 25] width 484 height 50
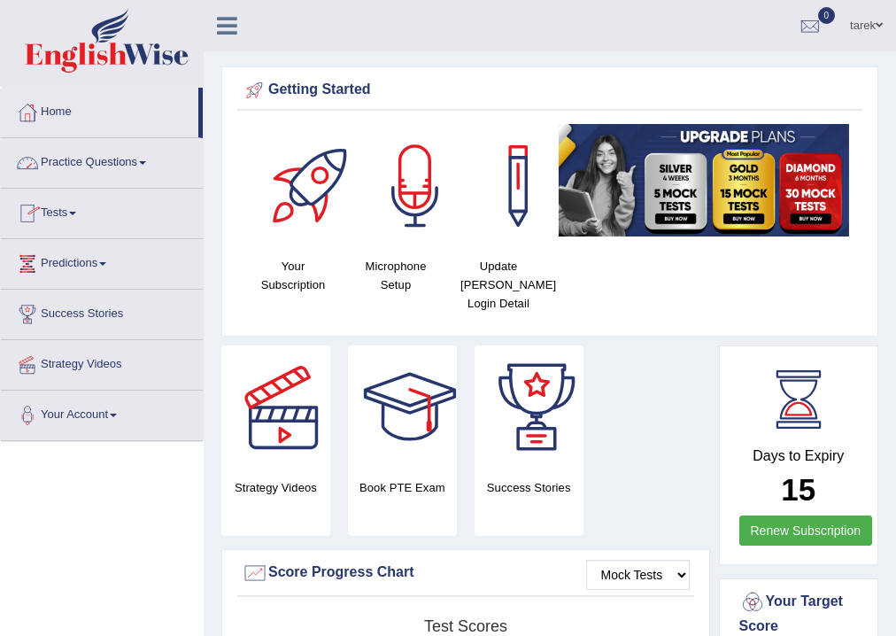
click at [128, 165] on link "Practice Questions" at bounding box center [102, 160] width 202 height 44
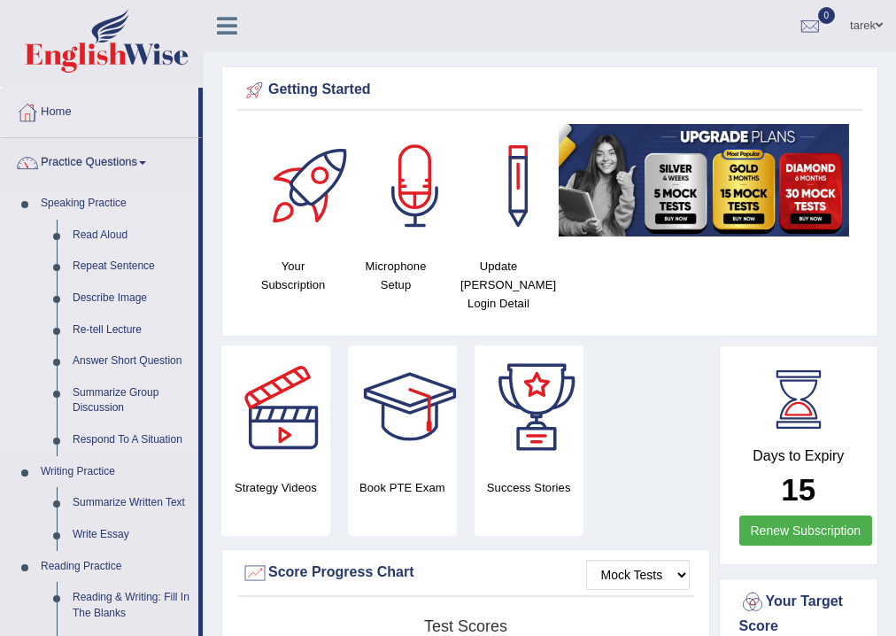
click at [104, 232] on link "Read Aloud" at bounding box center [132, 236] width 134 height 32
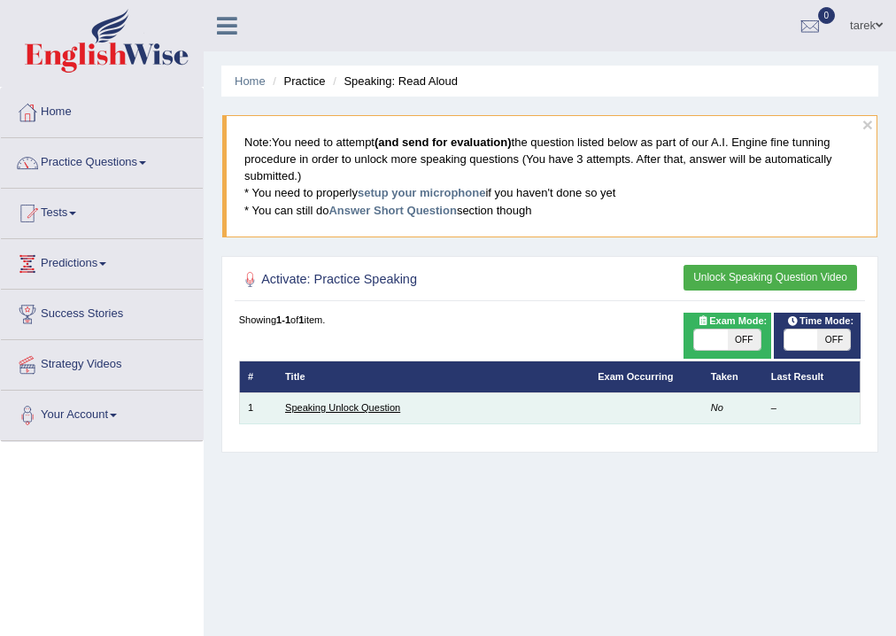
click at [313, 407] on link "Speaking Unlock Question" at bounding box center [342, 407] width 115 height 11
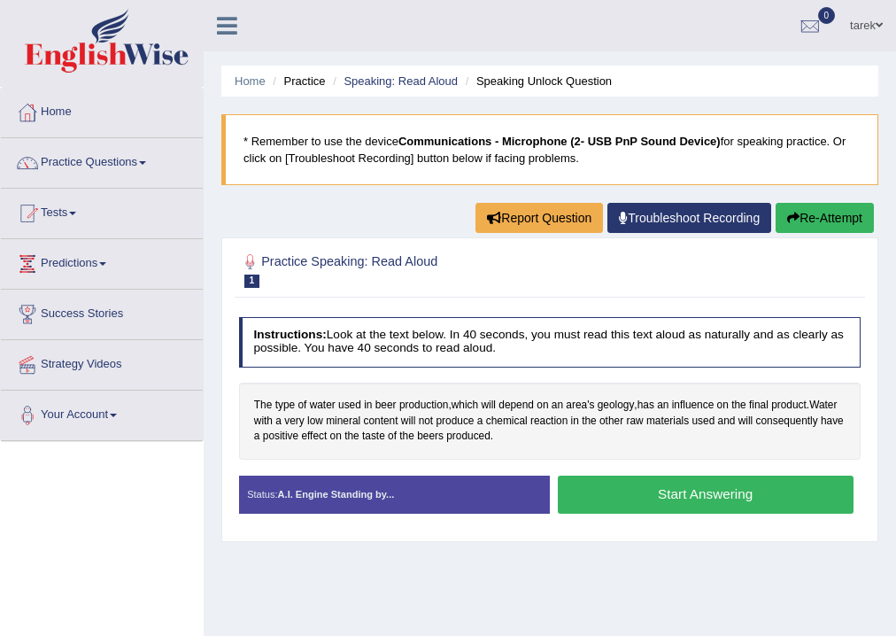
click at [794, 223] on icon "button" at bounding box center [793, 218] width 12 height 12
click at [91, 361] on link "Strategy Videos" at bounding box center [102, 362] width 202 height 44
